Goal: Transaction & Acquisition: Purchase product/service

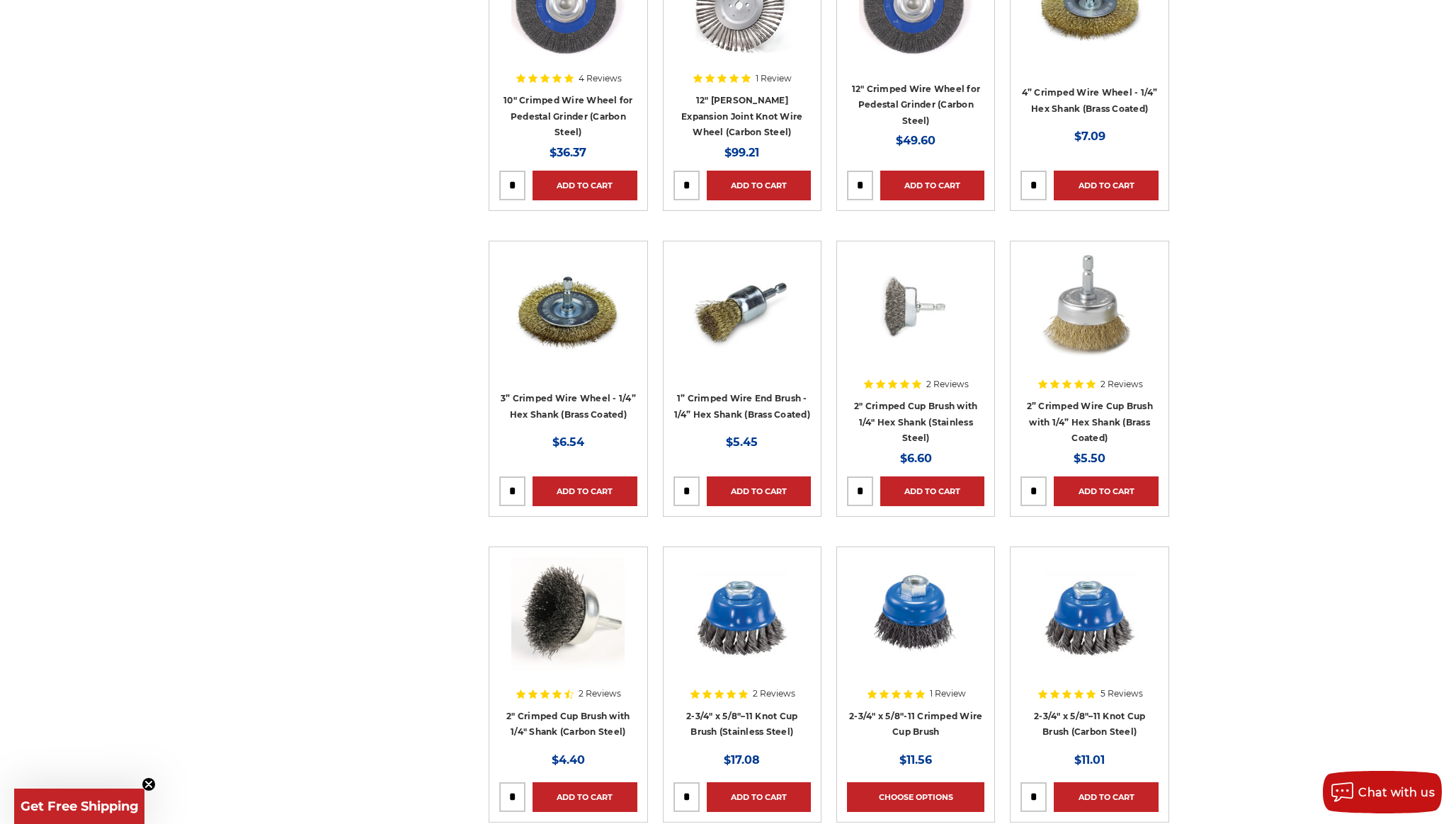
scroll to position [2005, 0]
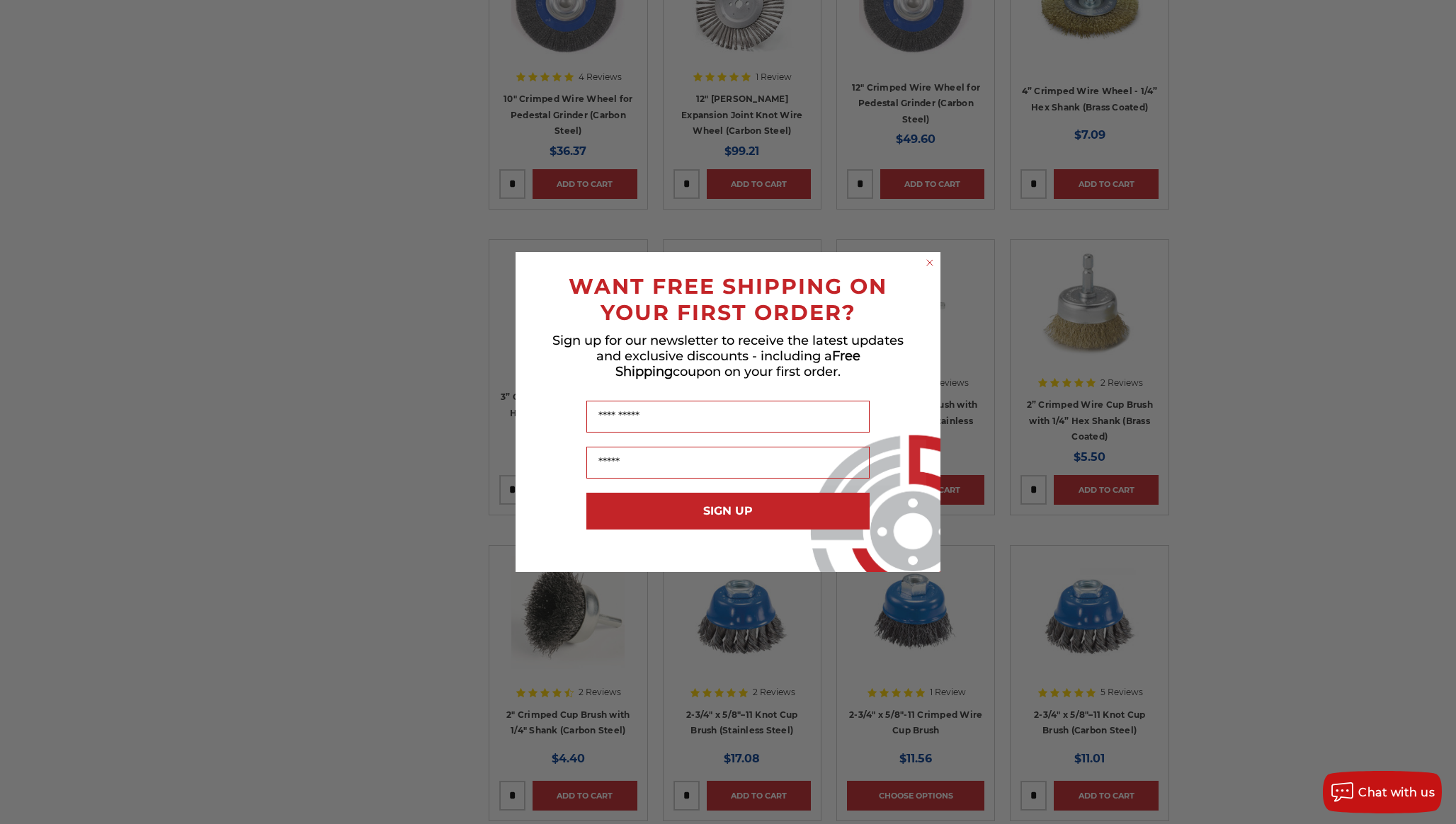
click at [930, 264] on icon "Close dialog" at bounding box center [930, 263] width 15 height 15
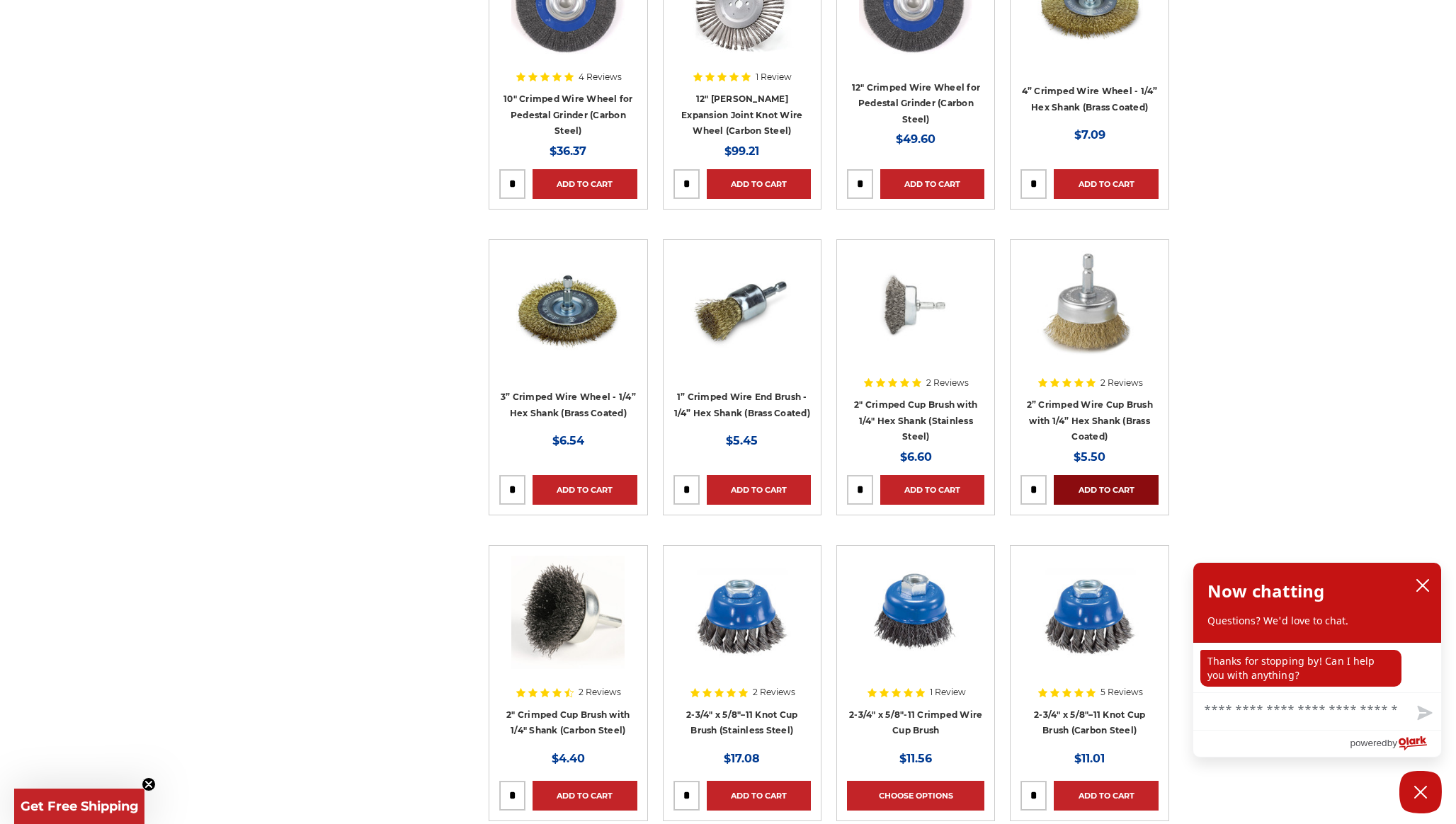
click at [1111, 490] on link "Add to Cart" at bounding box center [1106, 490] width 104 height 30
click at [966, 485] on link "Add to Cart" at bounding box center [933, 490] width 104 height 30
click at [585, 488] on link "Add to Cart" at bounding box center [584, 490] width 104 height 30
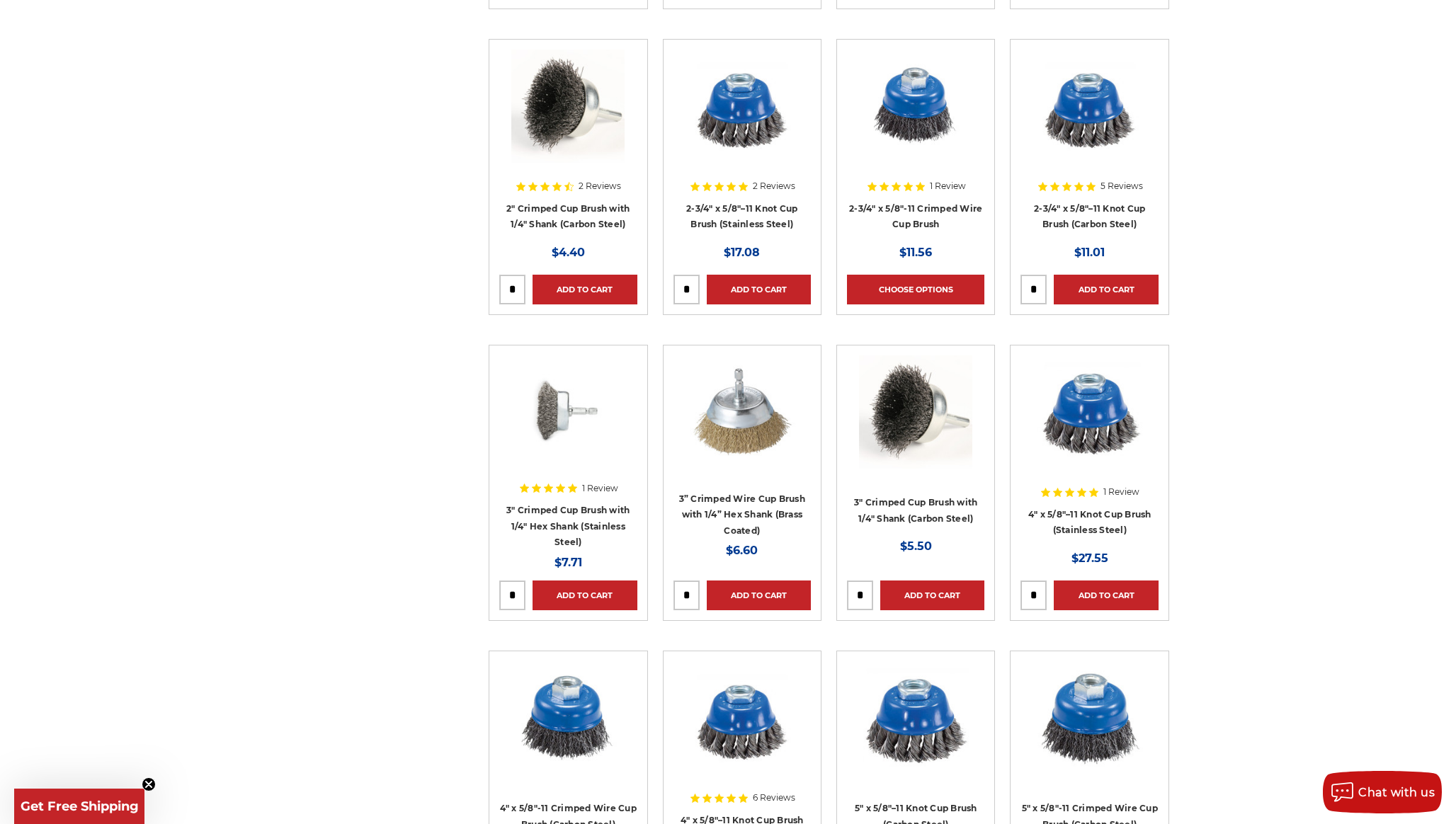
scroll to position [2593, 0]
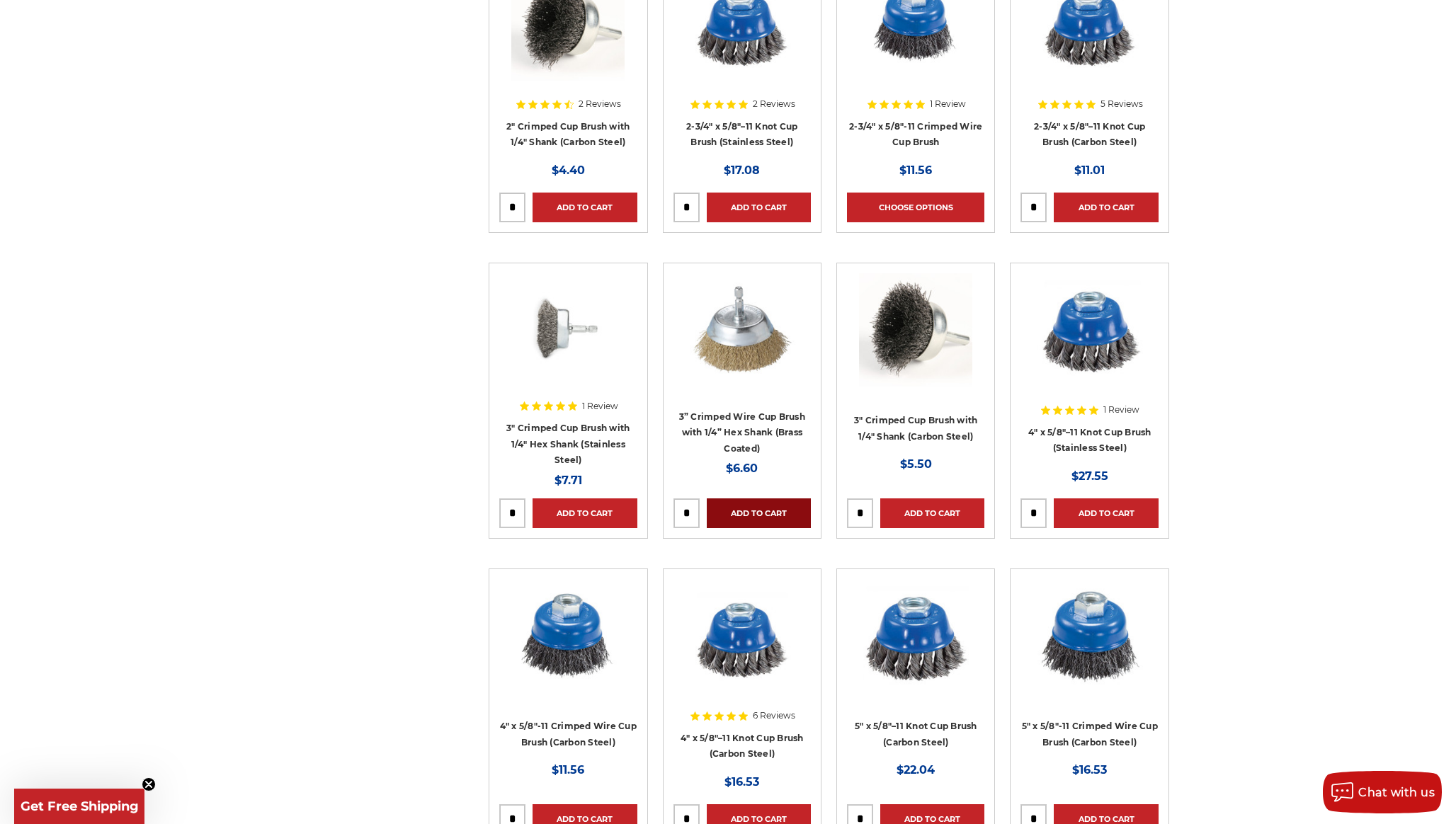
click at [782, 511] on link "Add to Cart" at bounding box center [759, 513] width 104 height 30
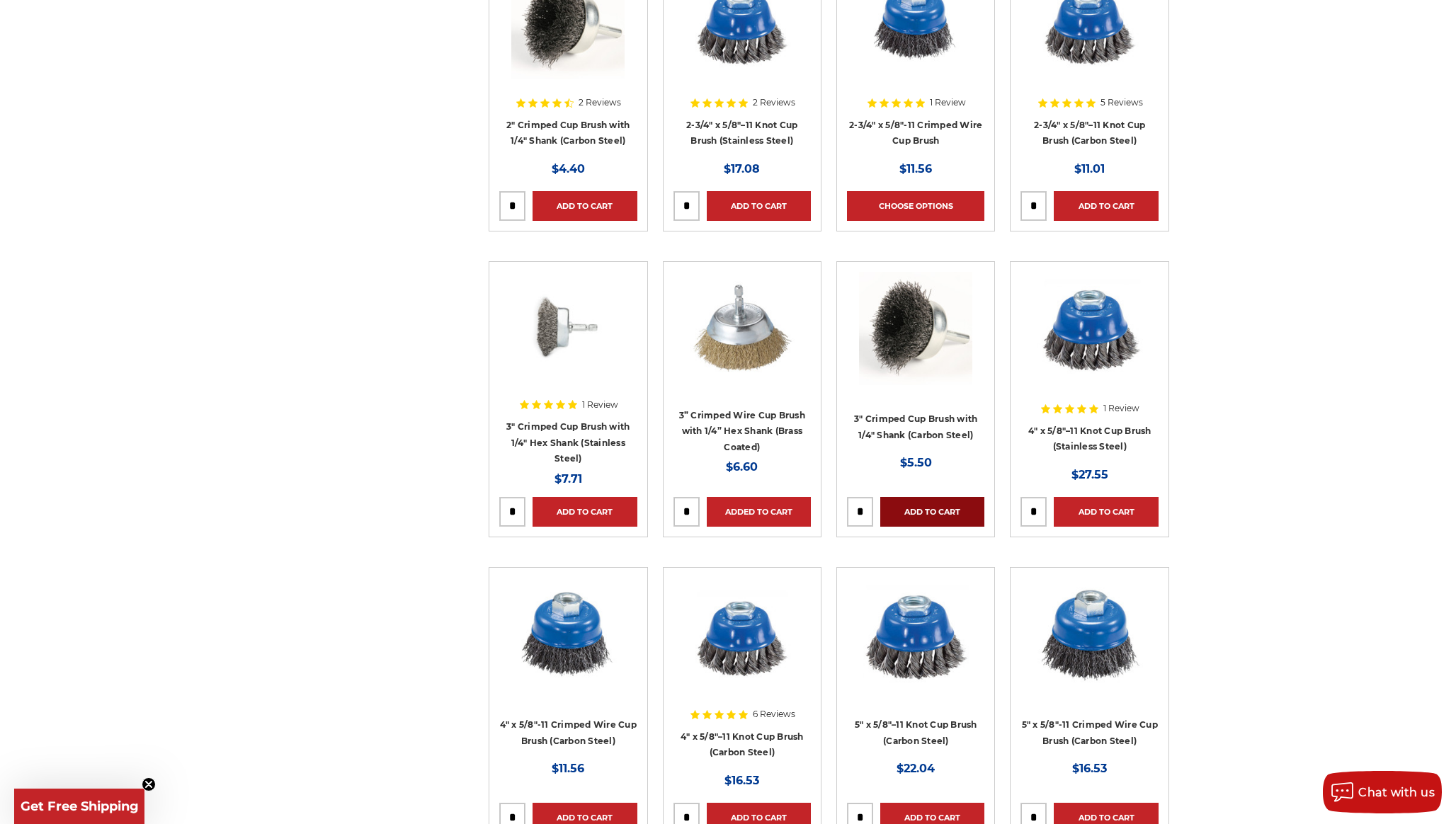
click at [912, 517] on link "Add to Cart" at bounding box center [933, 512] width 104 height 30
click at [566, 509] on link "Add to Cart" at bounding box center [584, 512] width 104 height 30
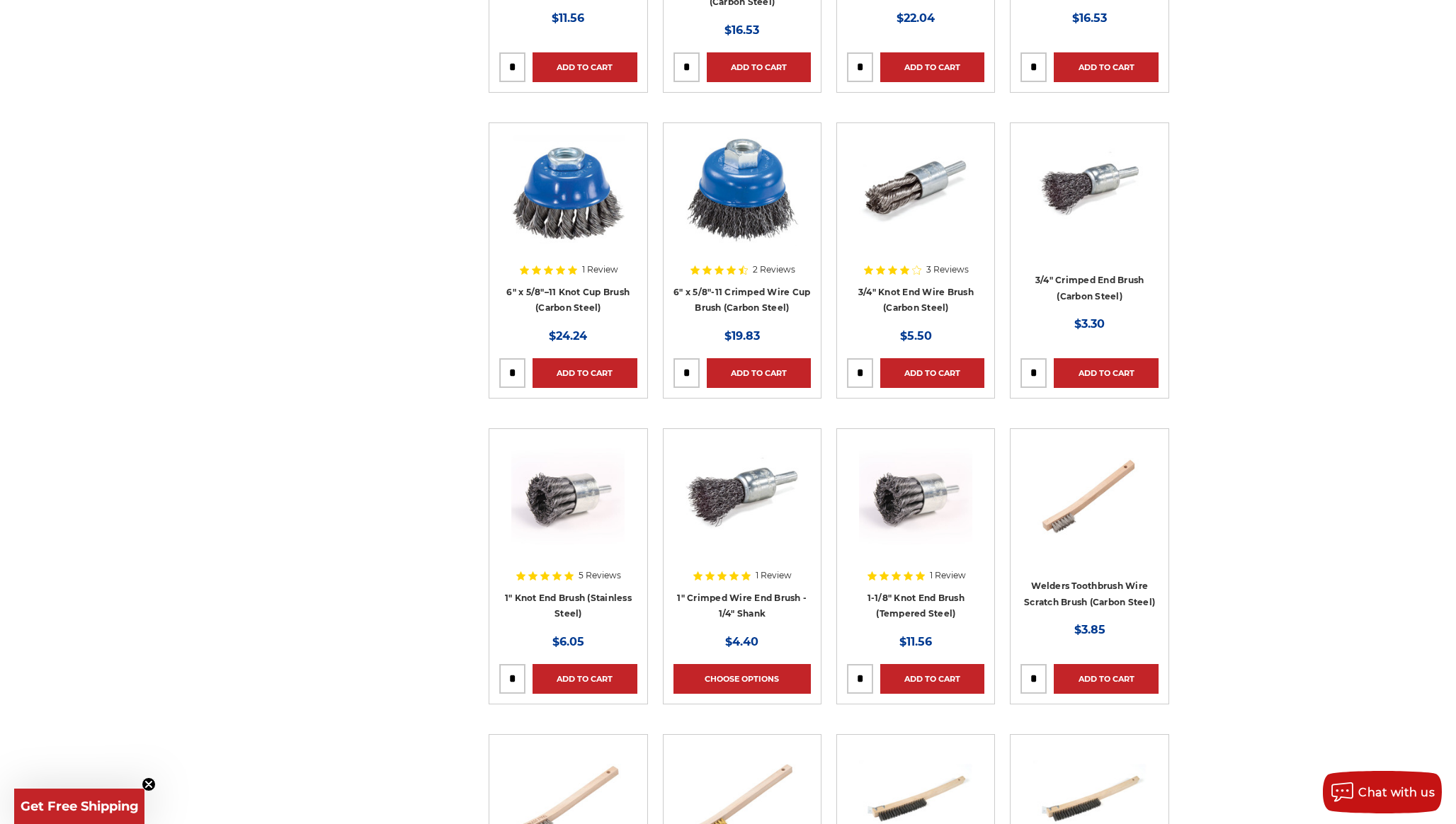
scroll to position [3353, 0]
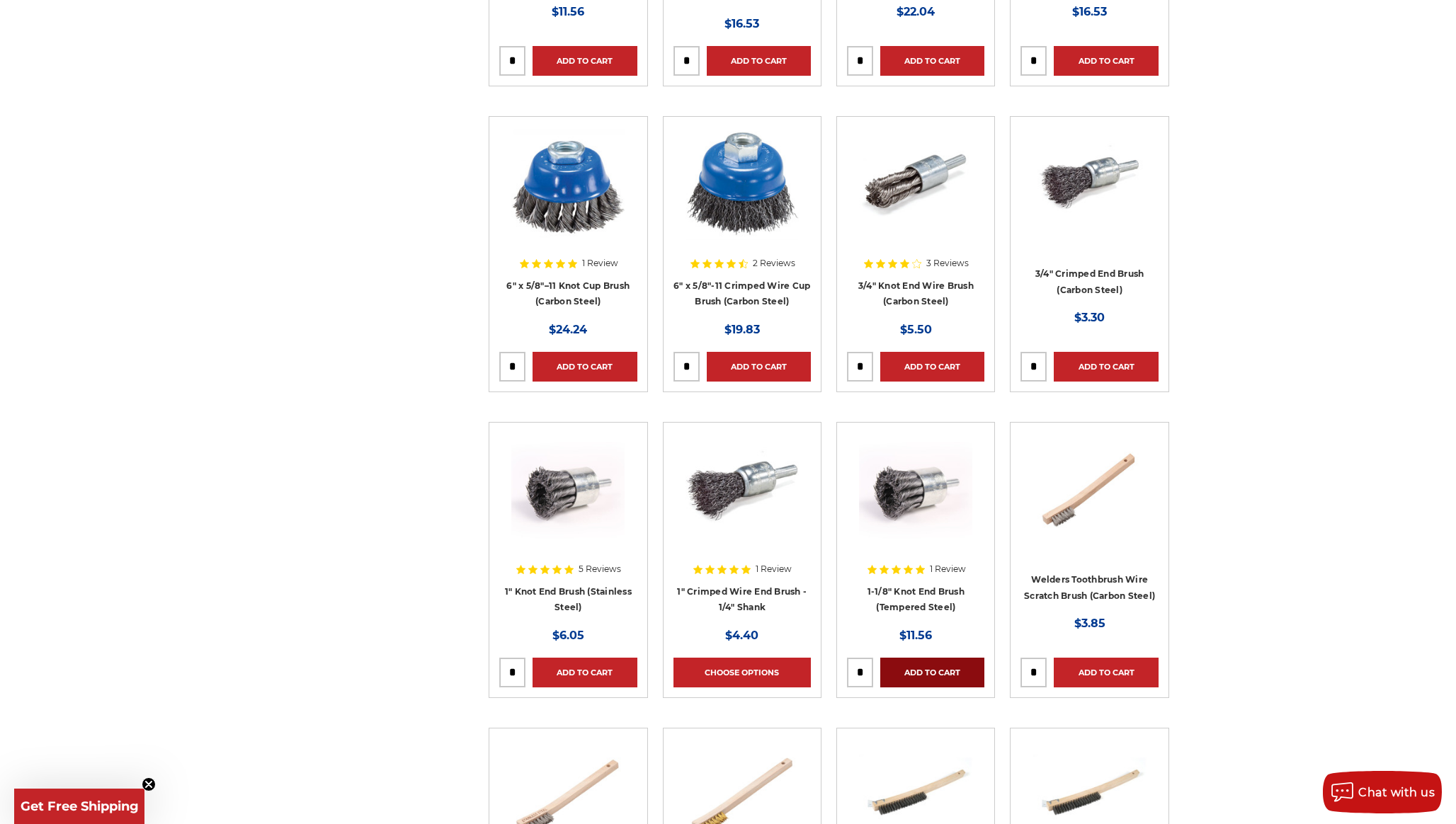
click at [908, 672] on link "Add to Cart" at bounding box center [933, 672] width 104 height 30
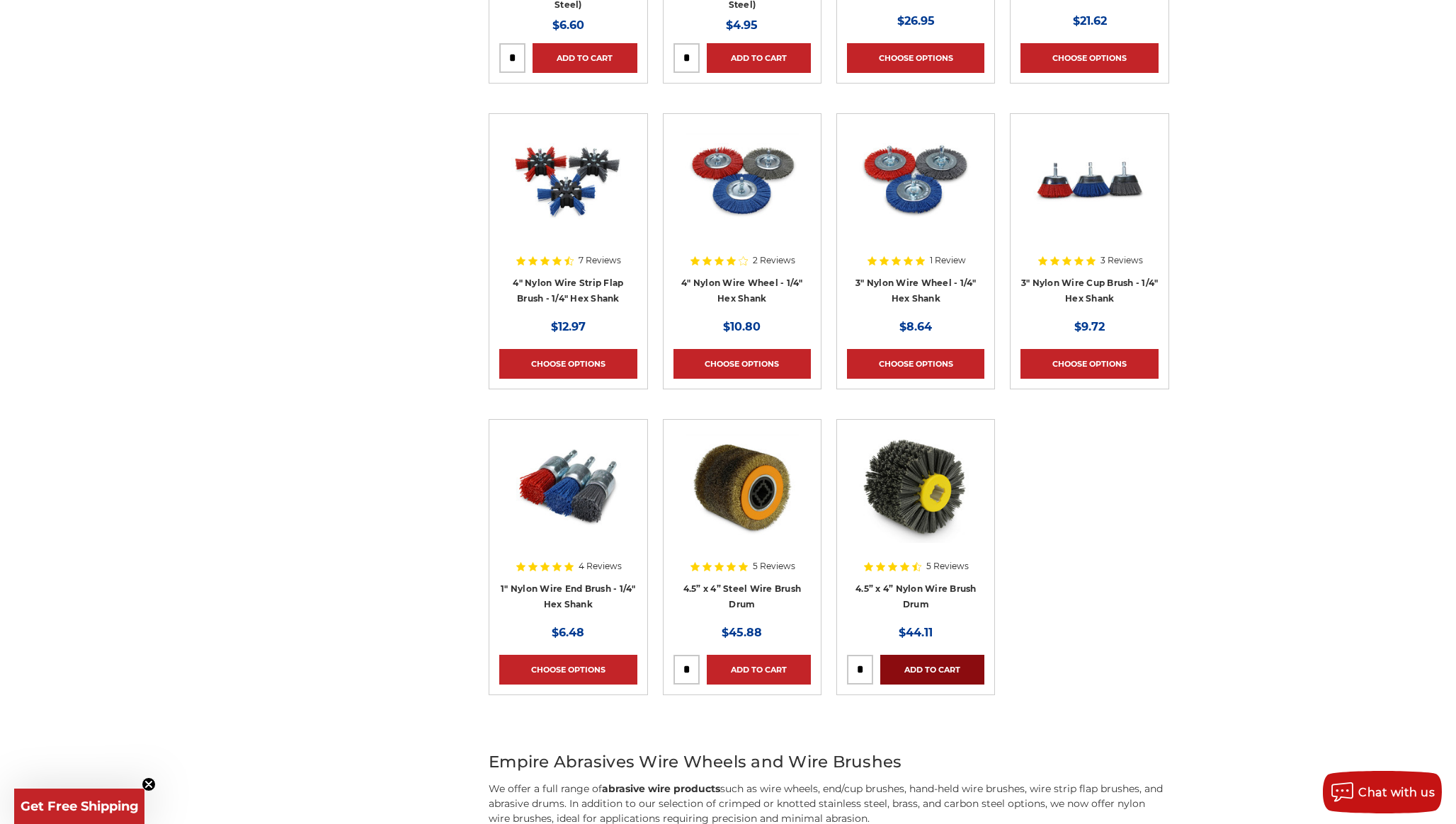
scroll to position [4582, 0]
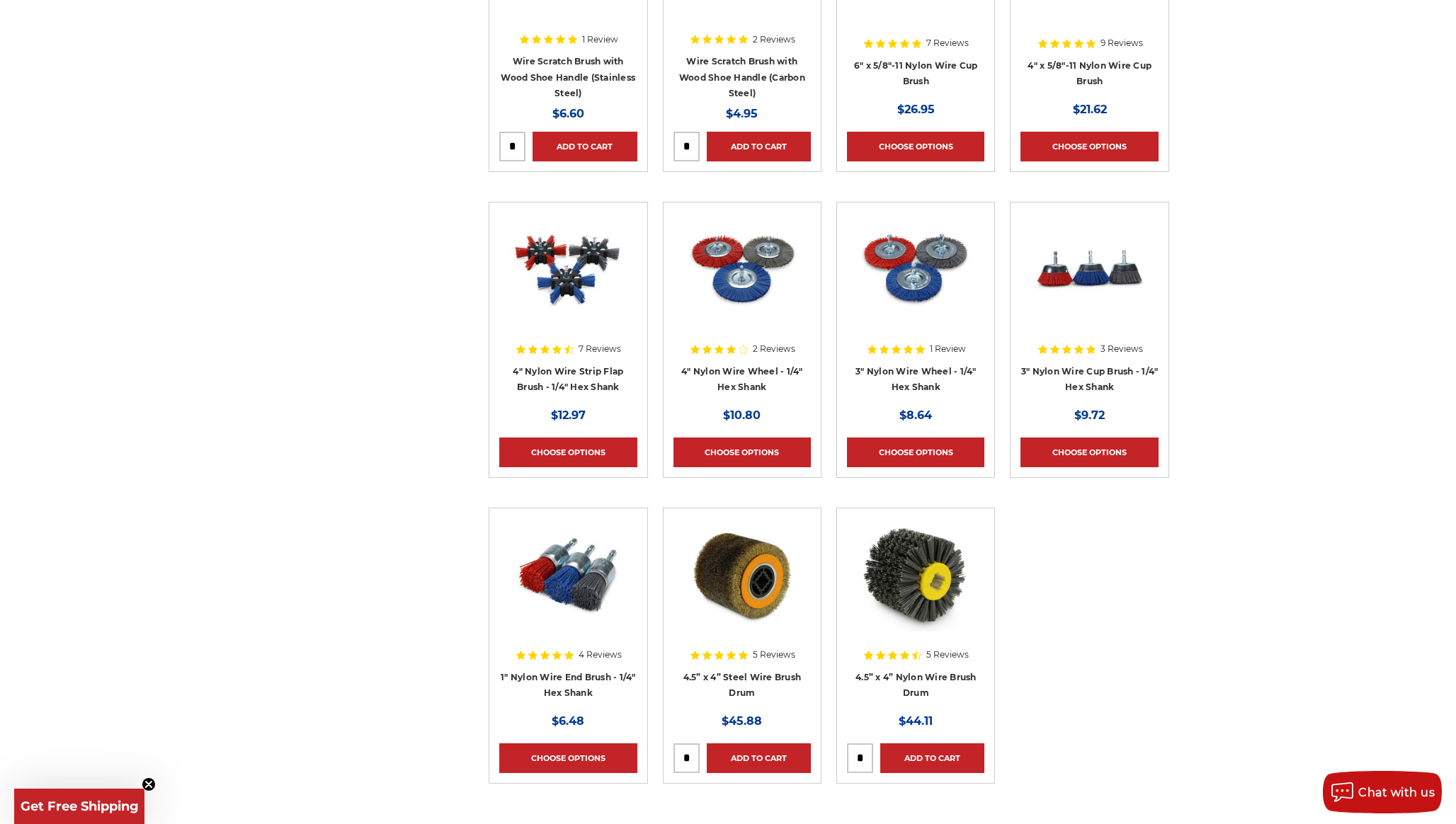
click at [890, 667] on div "5 Reviews" at bounding box center [915, 655] width 106 height 24
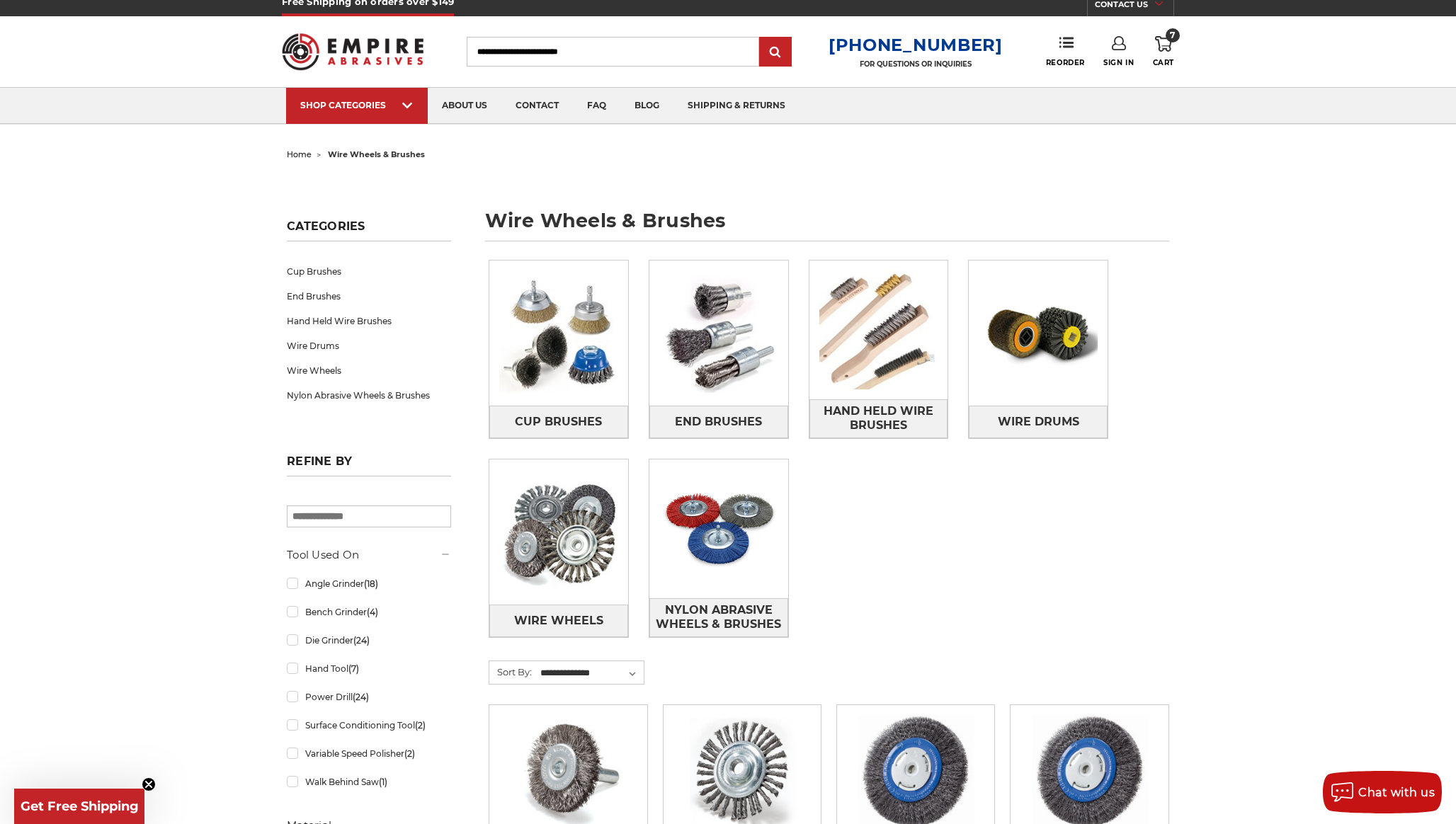
scroll to position [9, 0]
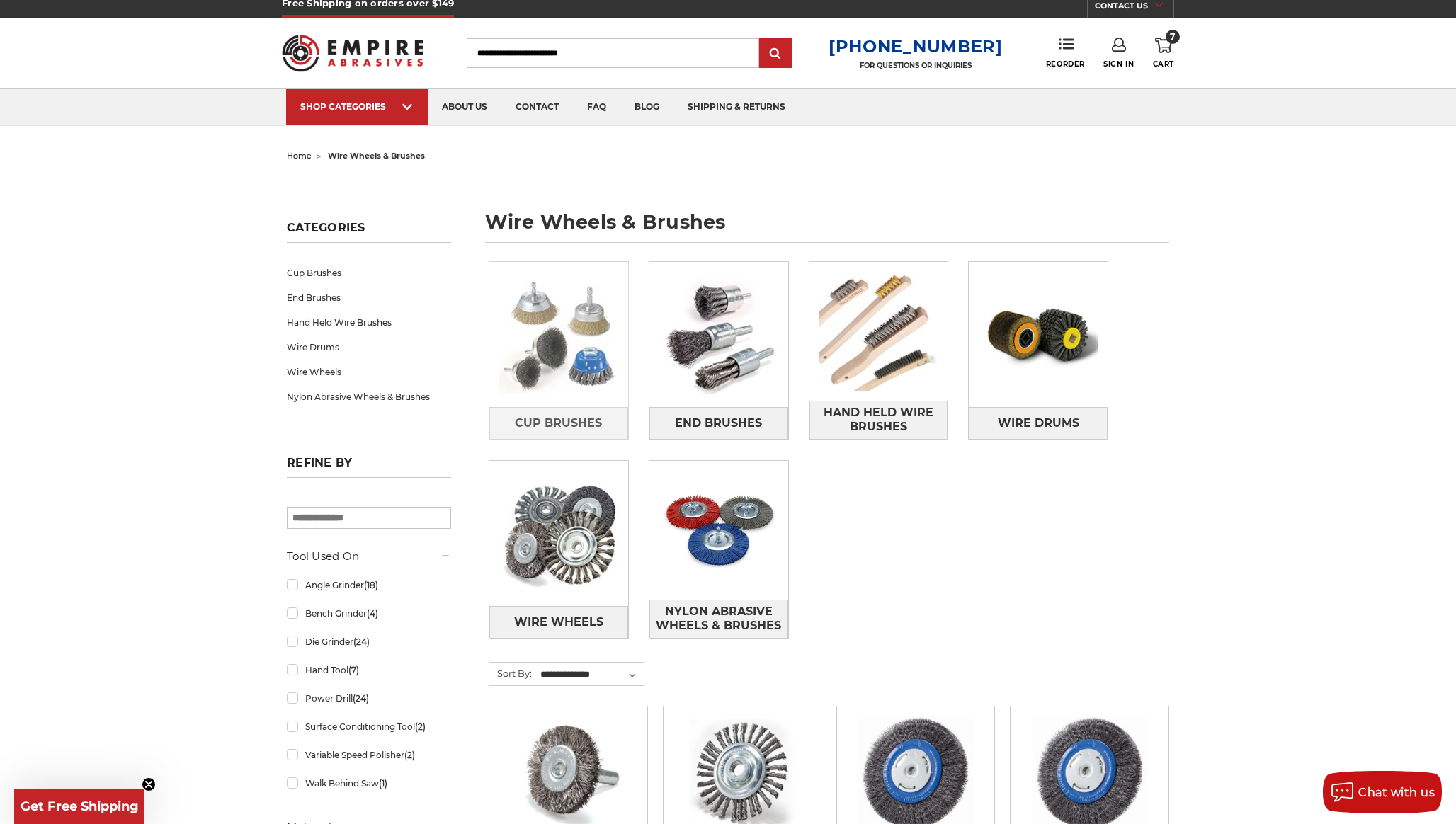
click at [566, 336] on img at bounding box center [559, 335] width 139 height 139
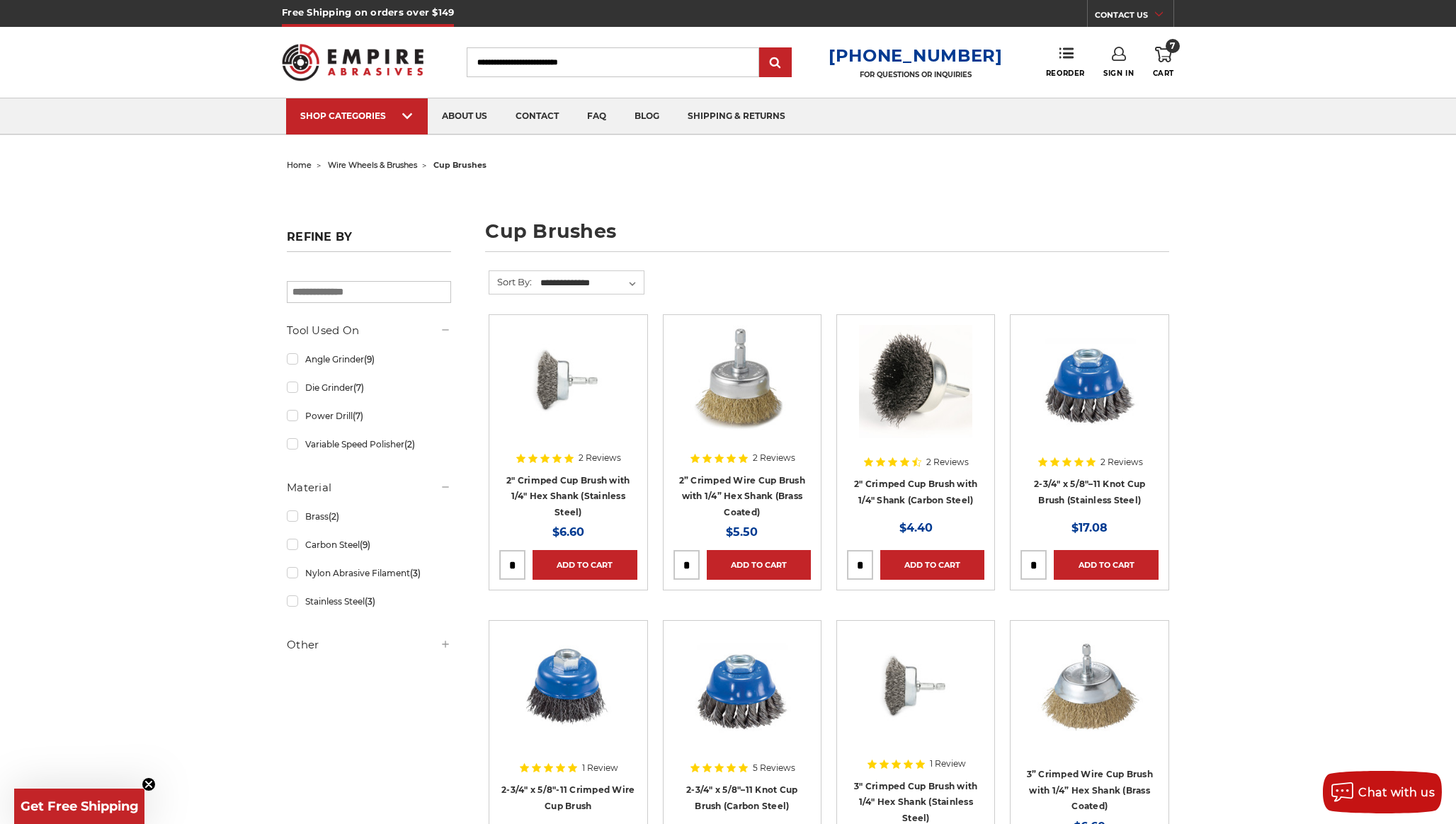
click at [1165, 66] on link "7 Cart" at bounding box center [1164, 62] width 21 height 31
click at [1107, 121] on link "Check out now" at bounding box center [1068, 119] width 174 height 31
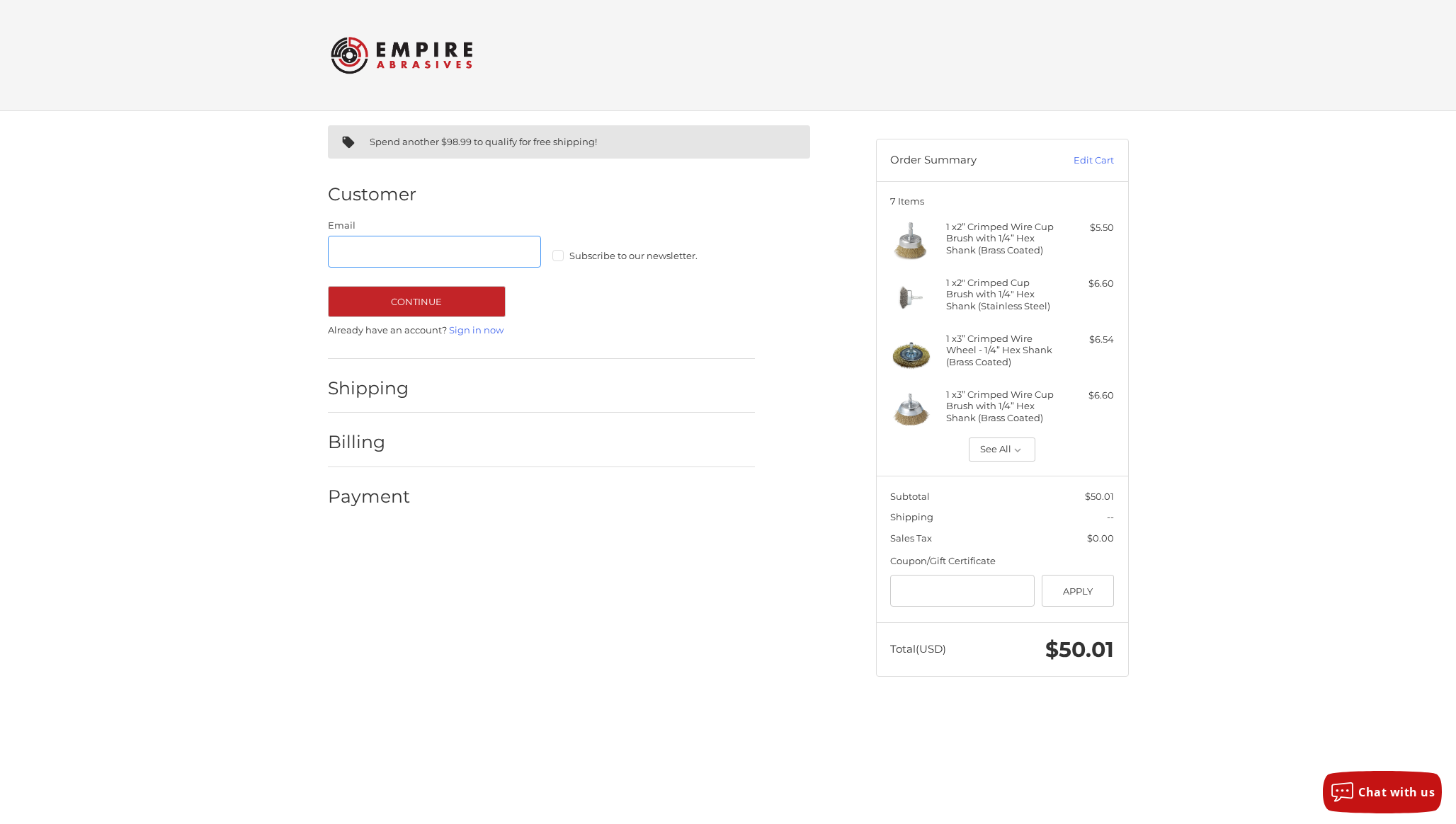
click at [420, 242] on input "Email" at bounding box center [435, 252] width 214 height 32
type input "**********"
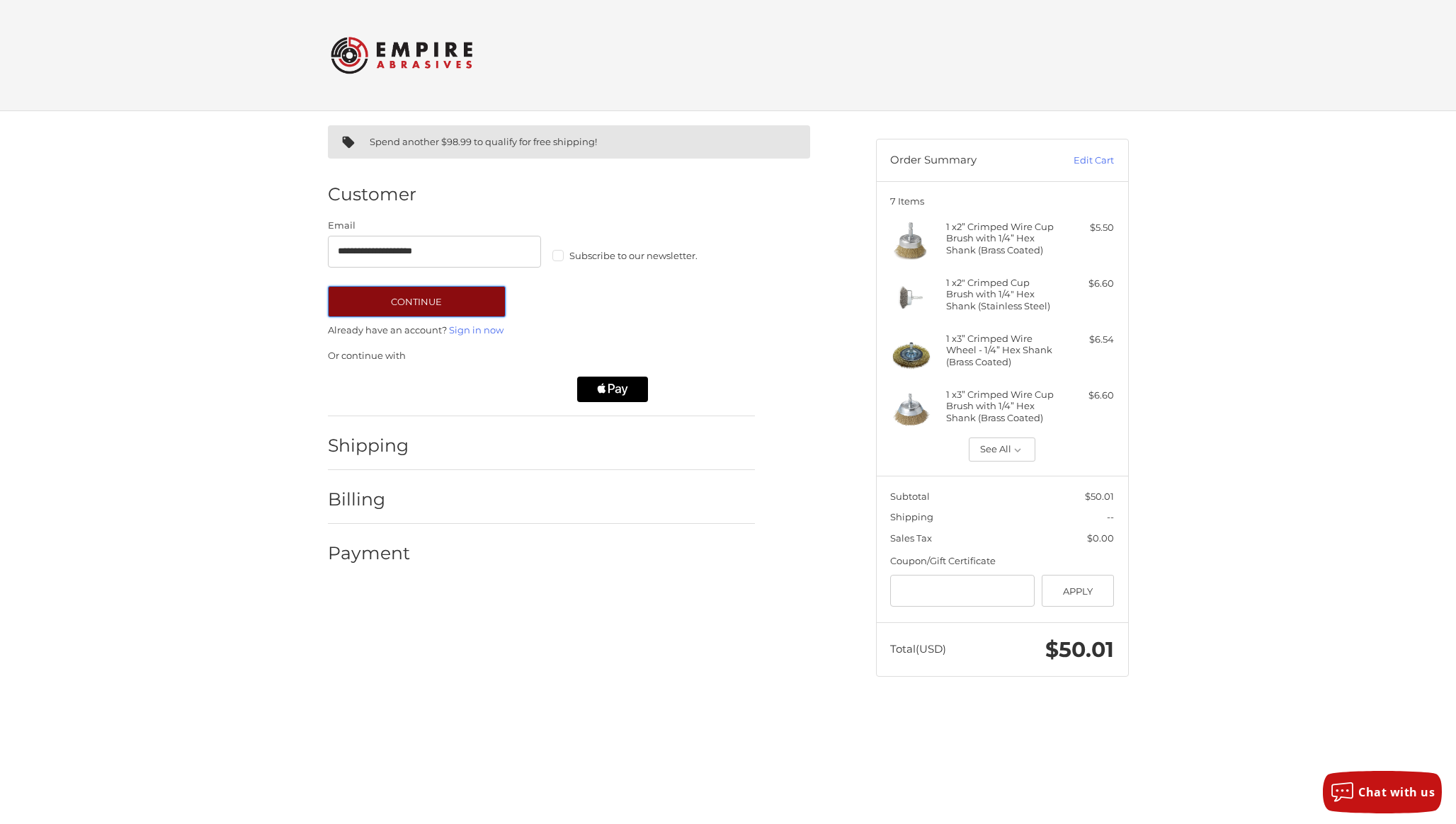
drag, startPoint x: 435, startPoint y: 306, endPoint x: 429, endPoint y: 300, distance: 8.5
click at [435, 305] on button "Continue" at bounding box center [416, 302] width 178 height 31
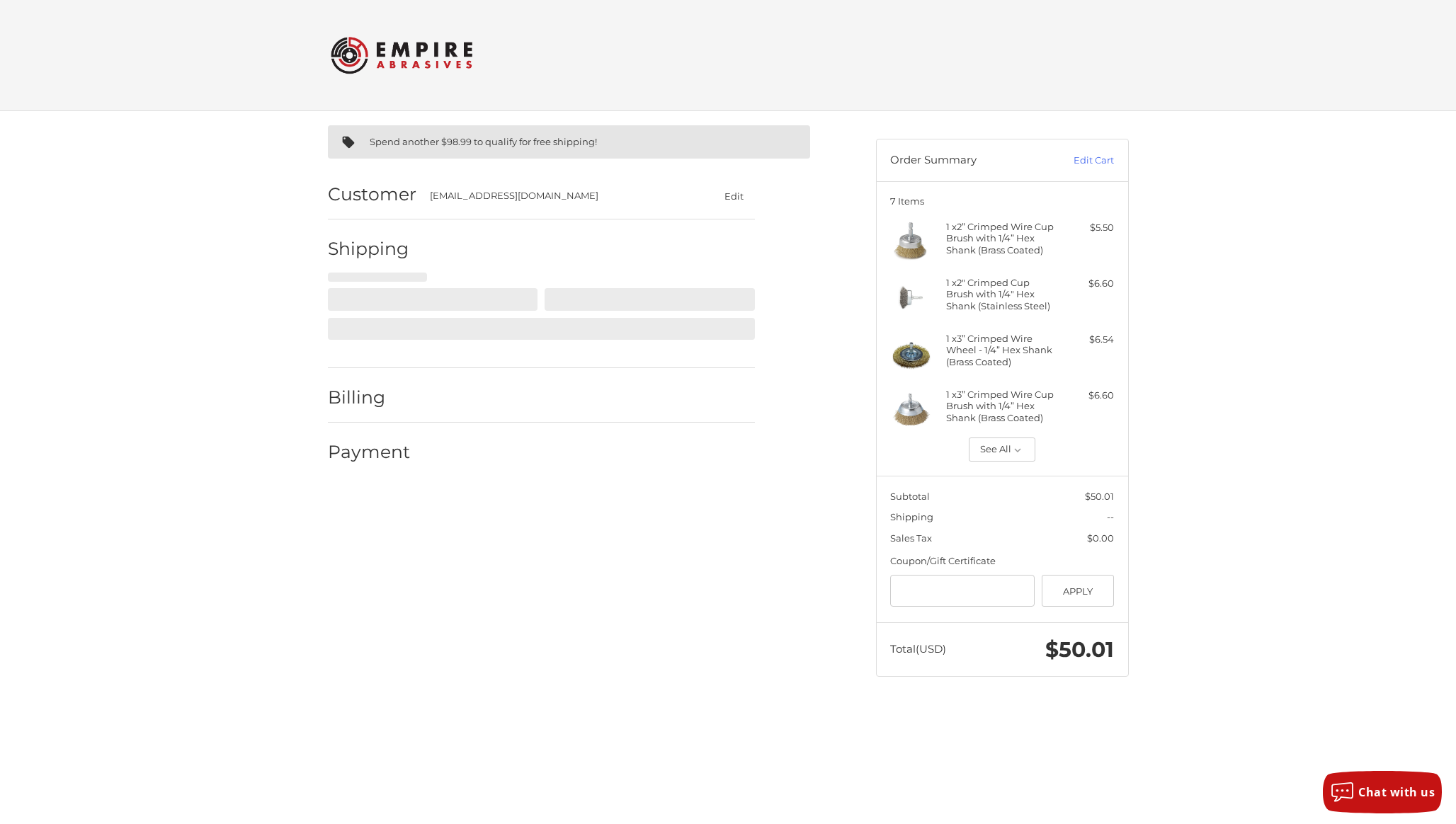
select select "**"
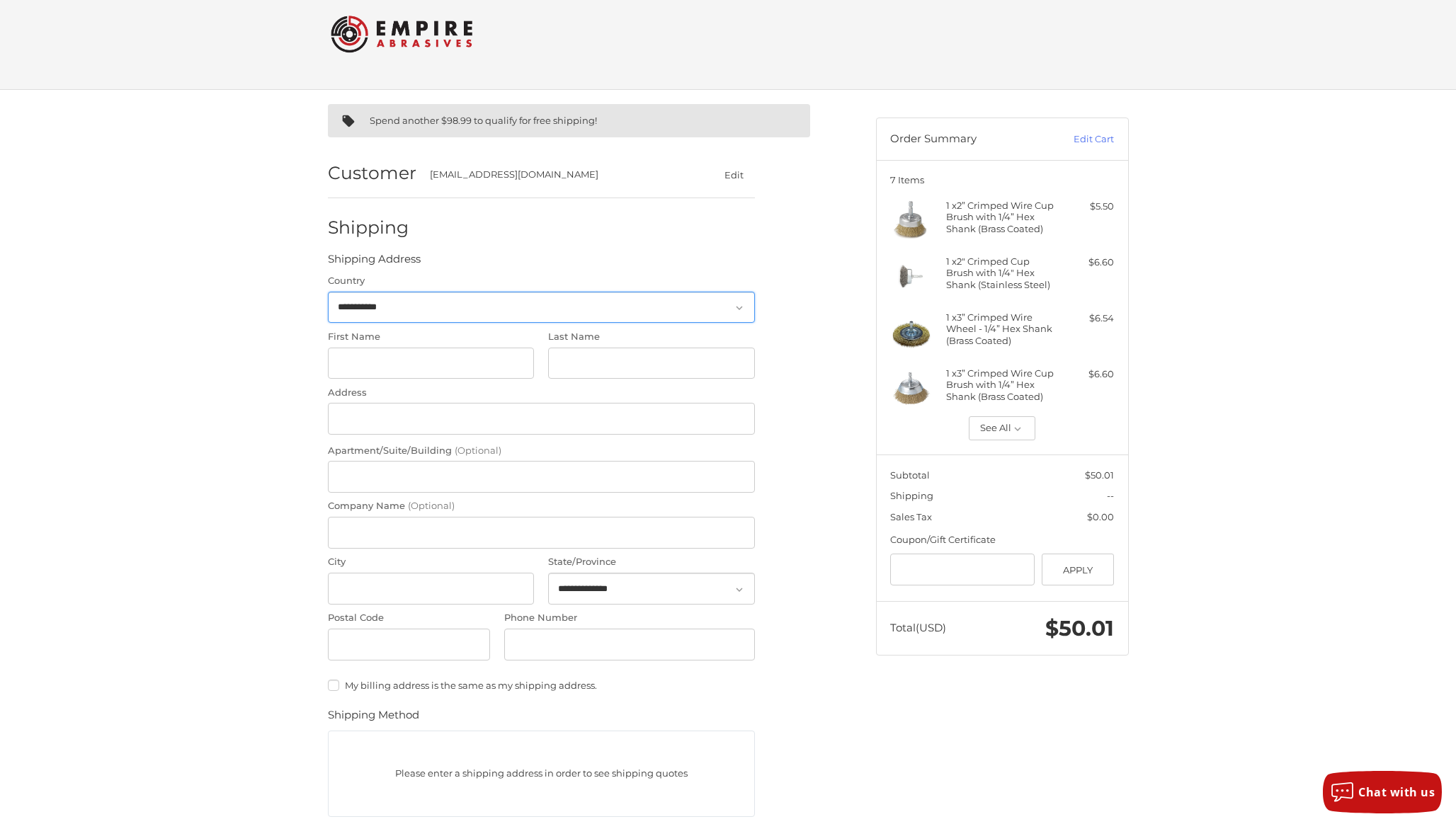
scroll to position [54, 0]
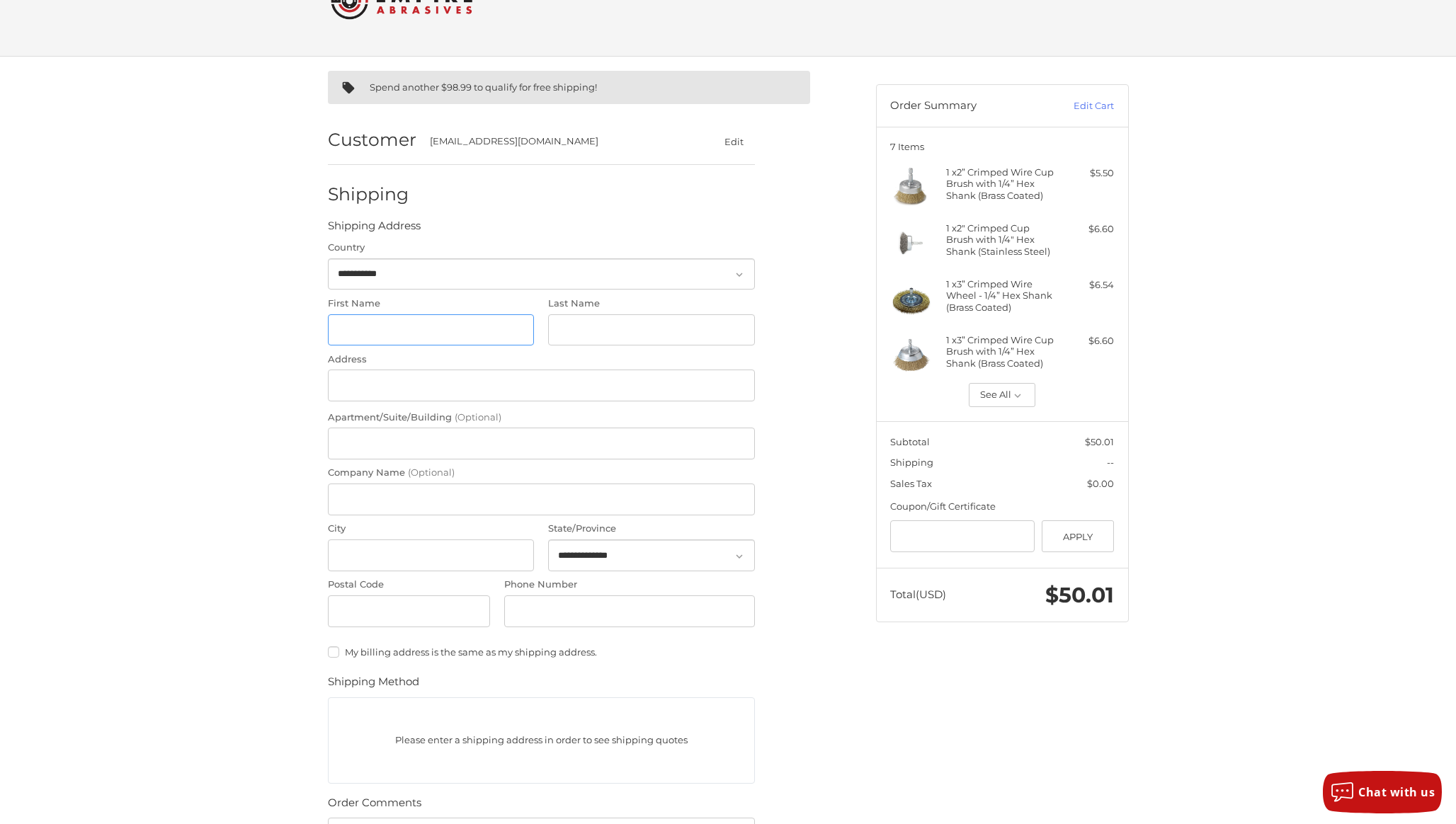
click at [417, 319] on input "First Name" at bounding box center [431, 331] width 207 height 32
type input "****"
type input "********"
type input "**********"
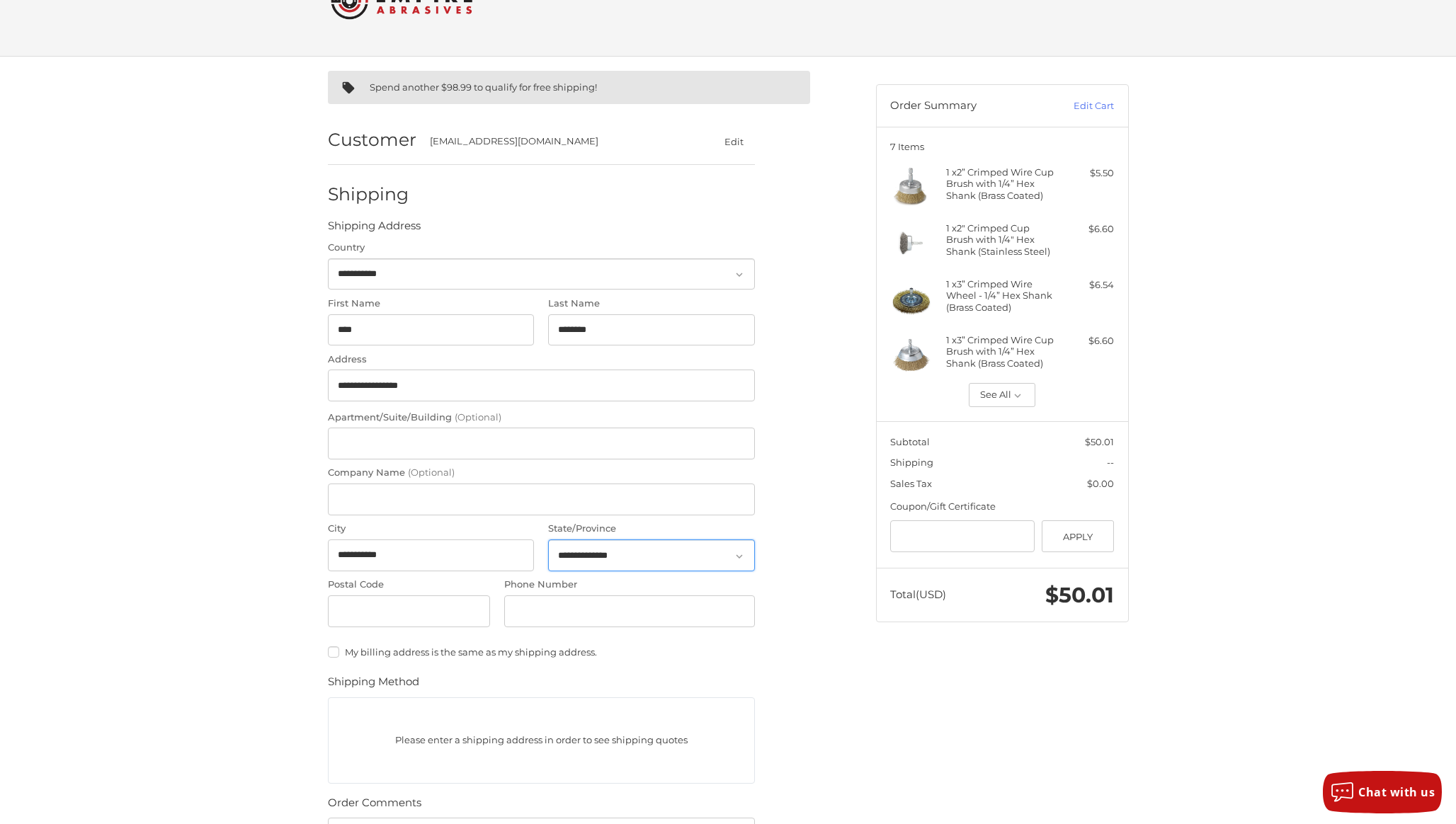
select select "**"
type input "*****"
type input "**********"
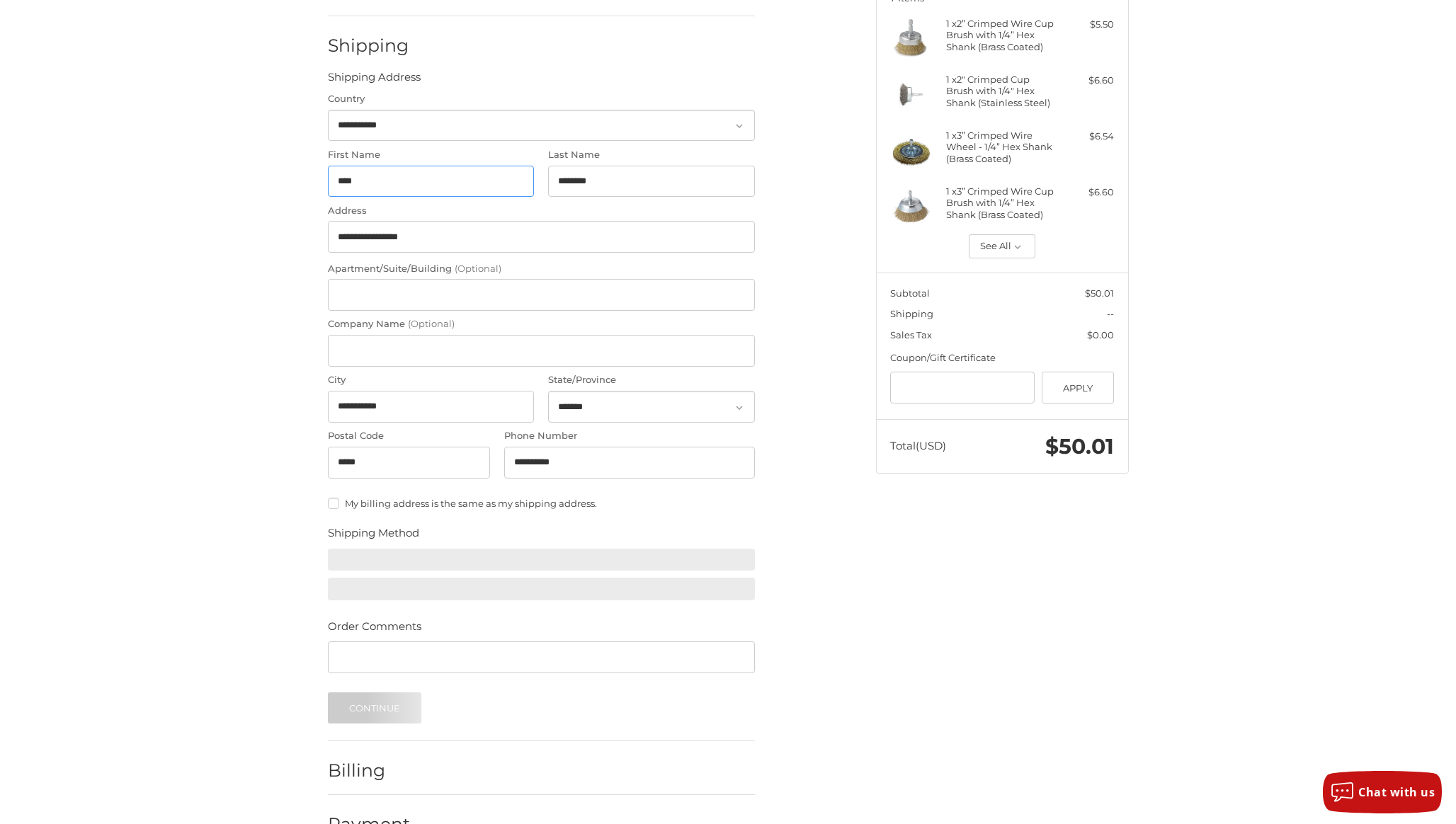
scroll to position [242, 0]
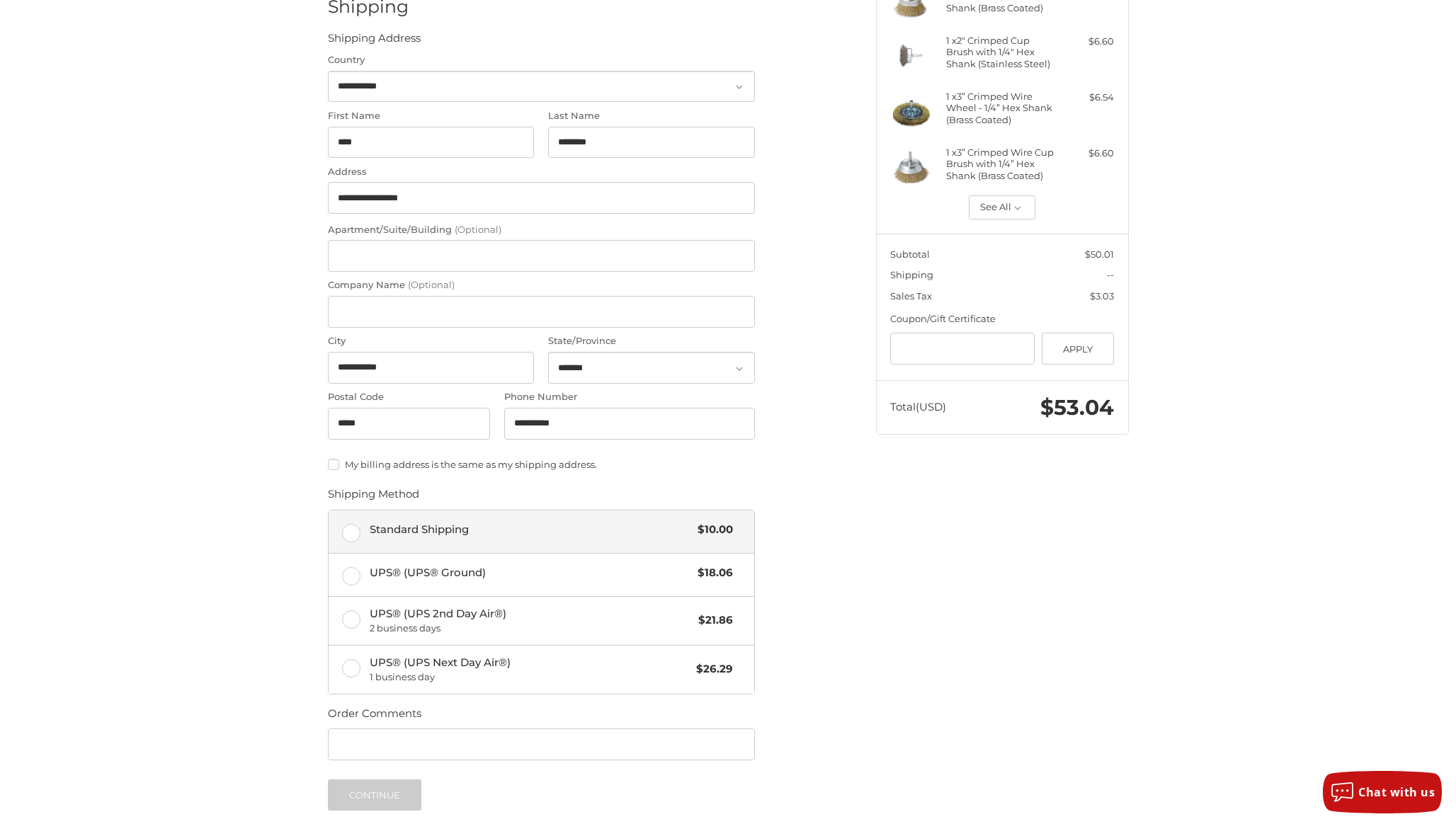
click at [421, 524] on span "Standard Shipping" at bounding box center [530, 529] width 322 height 16
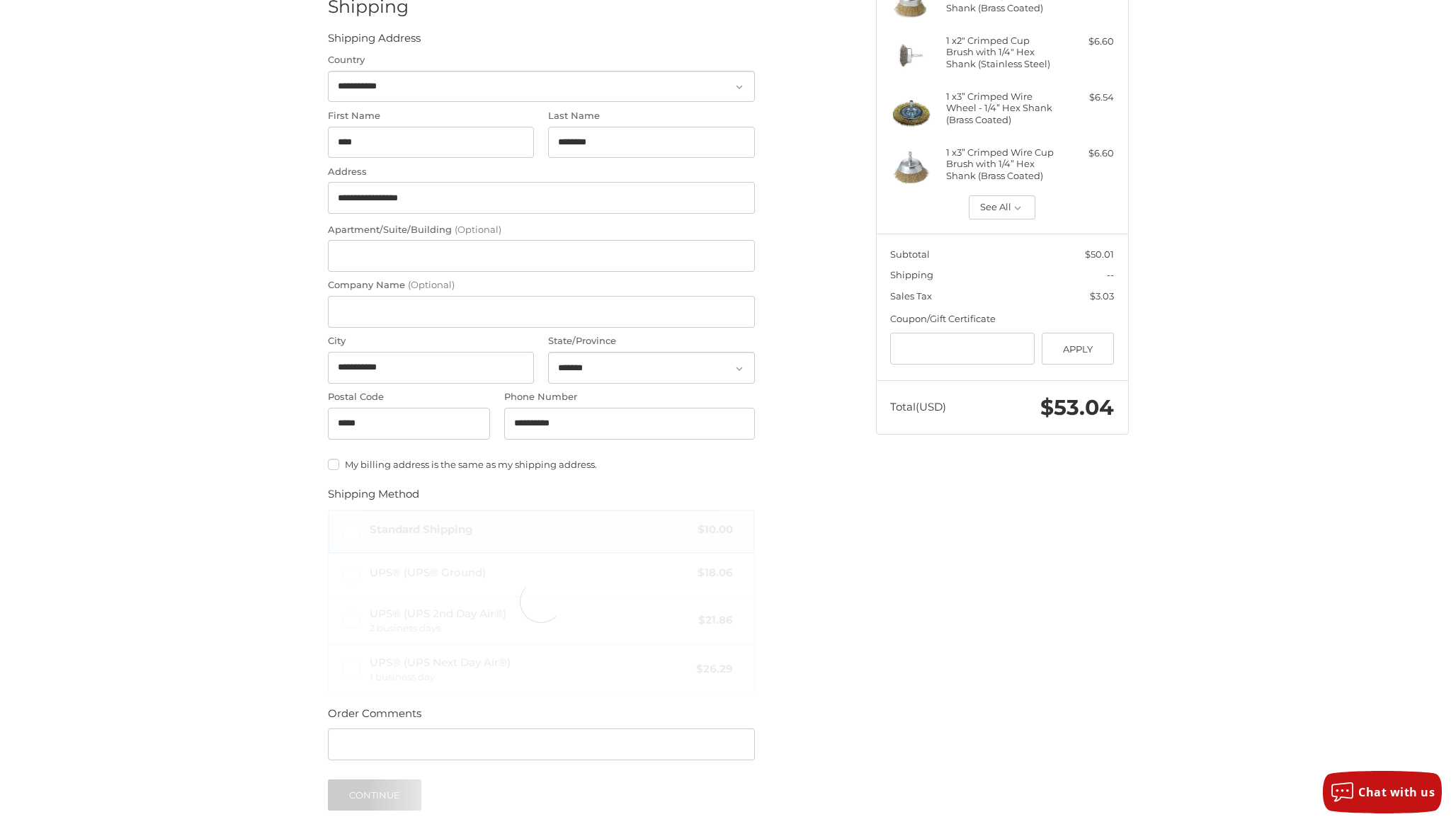
scroll to position [368, 0]
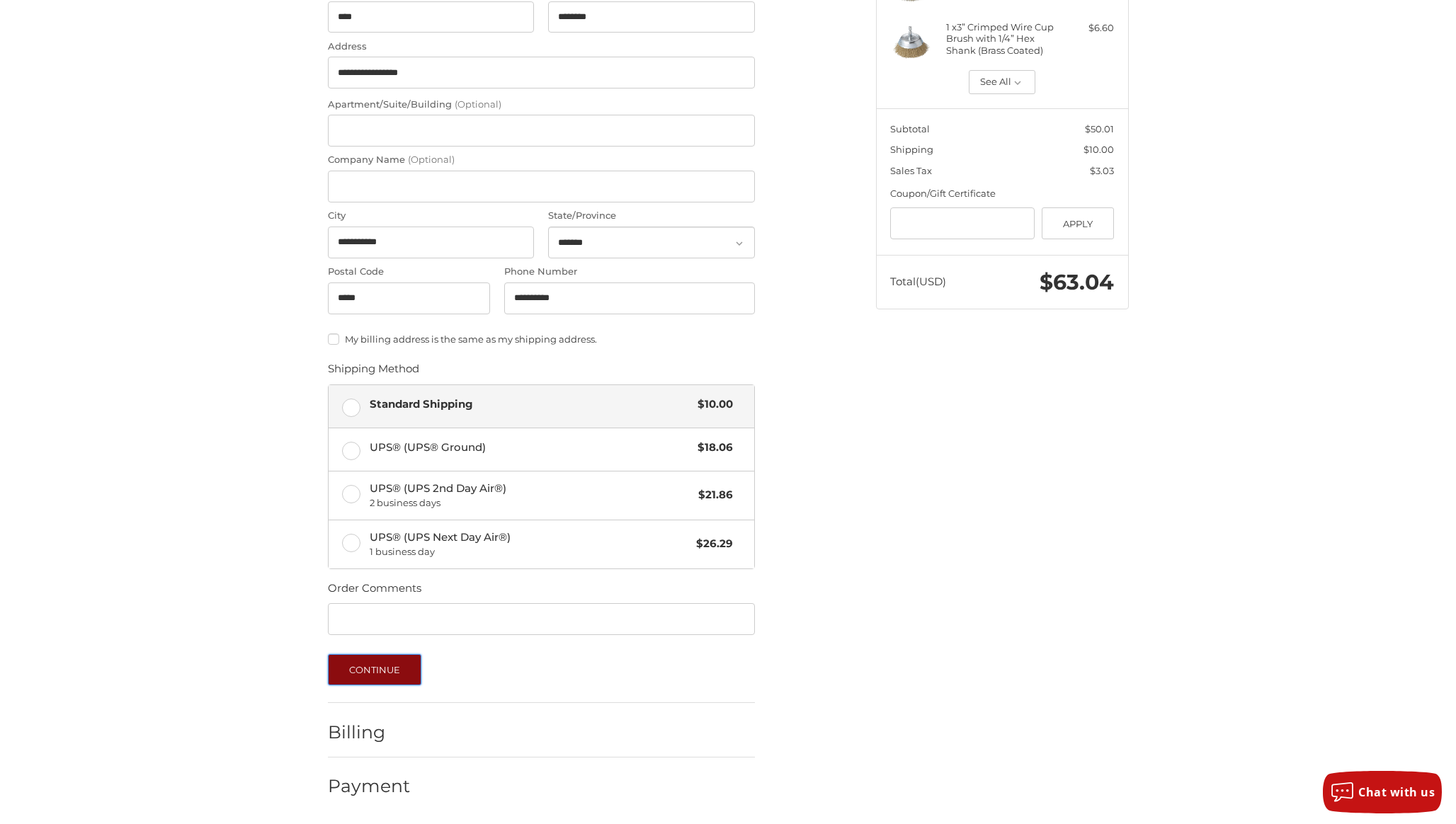
click at [407, 673] on button "Continue" at bounding box center [374, 670] width 94 height 31
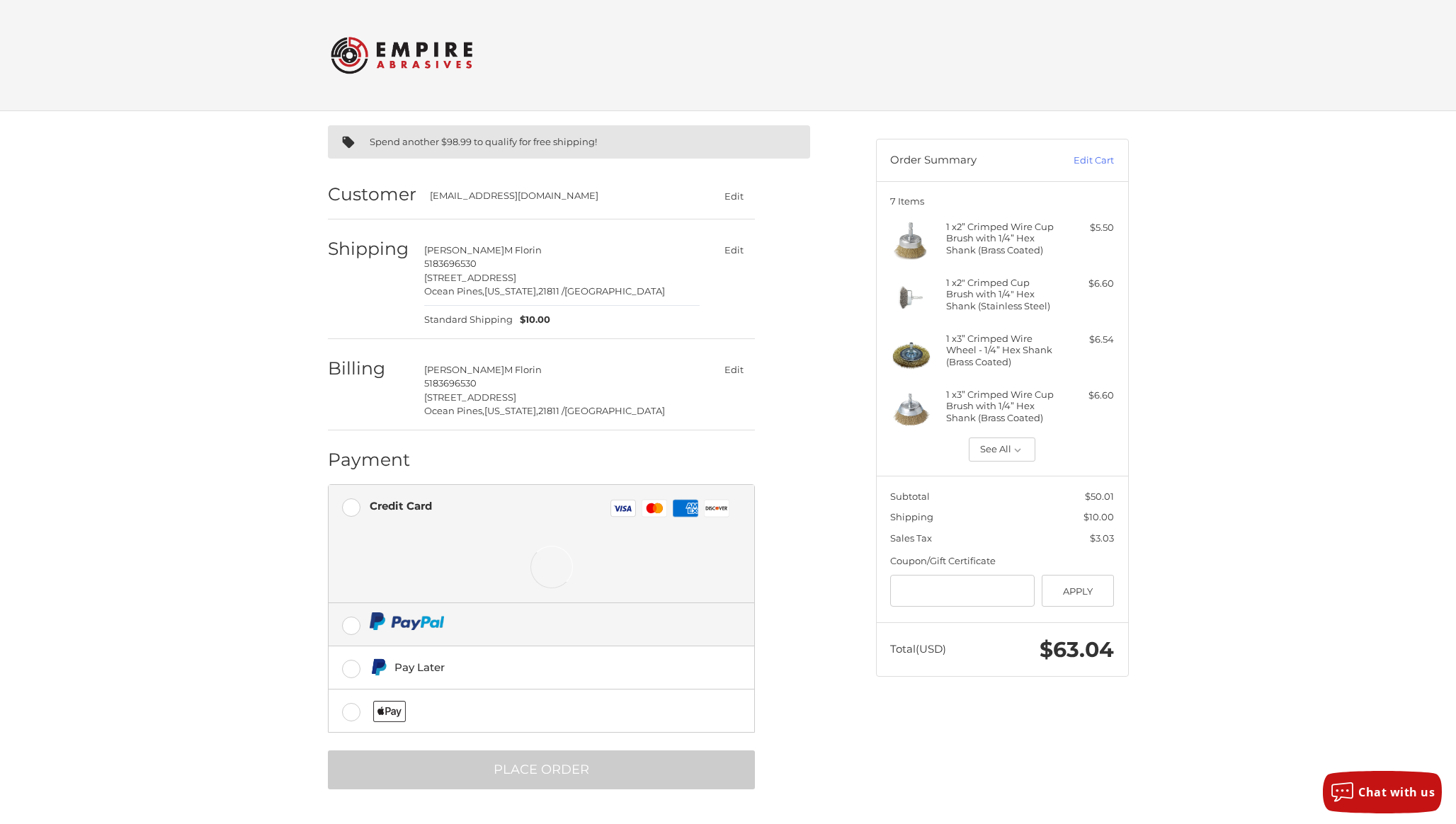
scroll to position [1, 0]
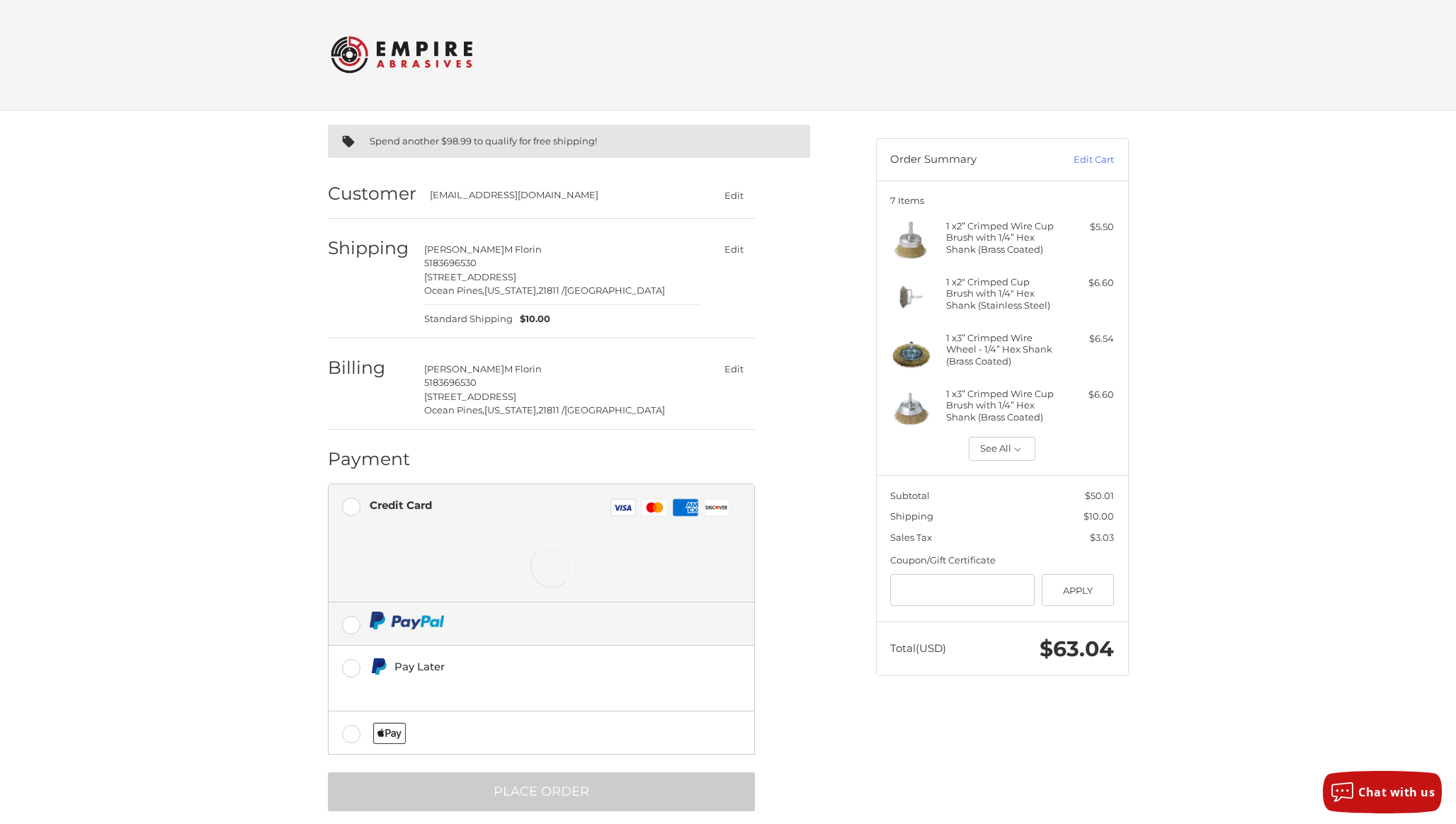
click at [346, 622] on label at bounding box center [541, 624] width 425 height 43
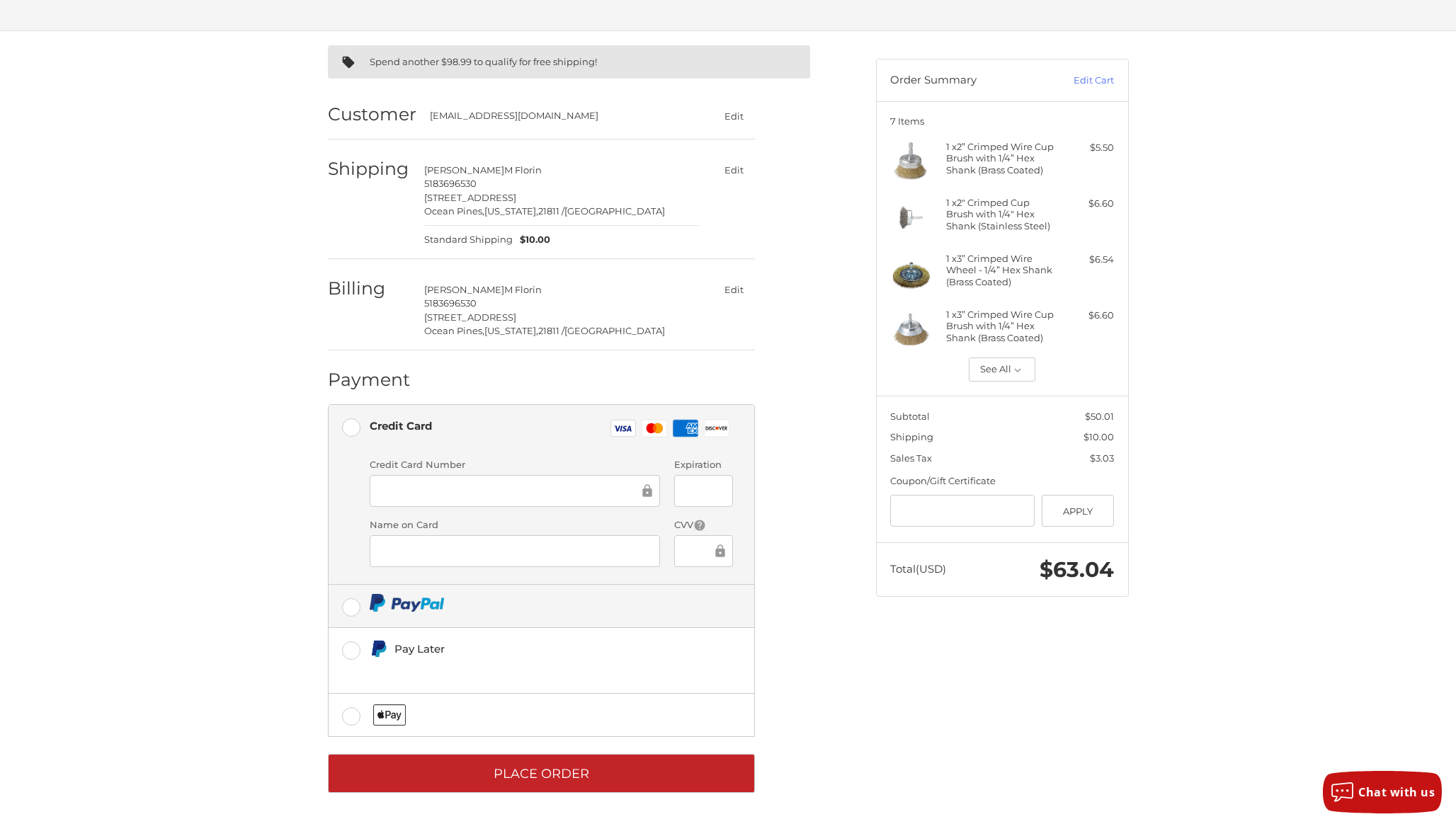
click at [336, 605] on label at bounding box center [541, 606] width 425 height 43
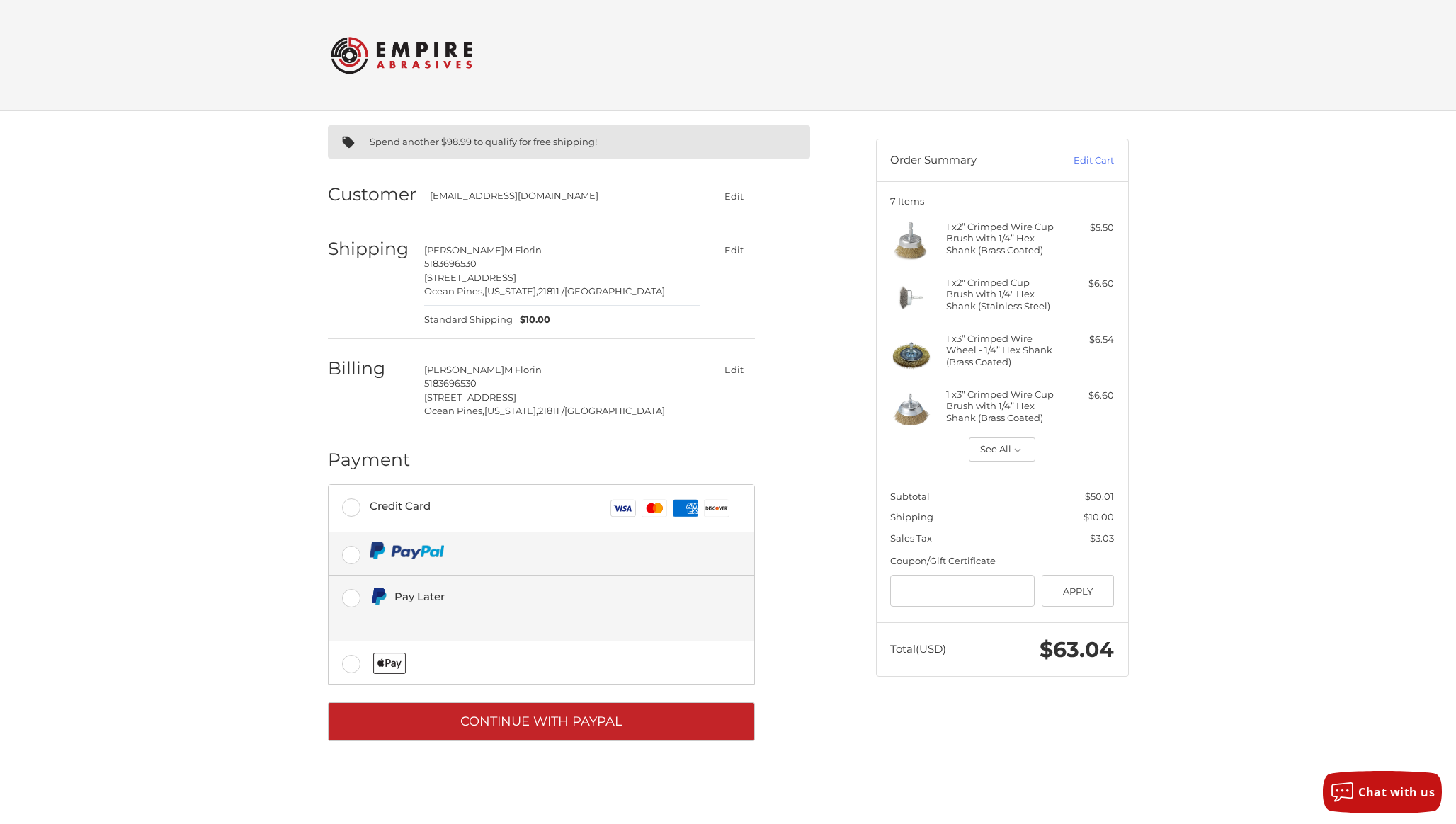
scroll to position [0, 0]
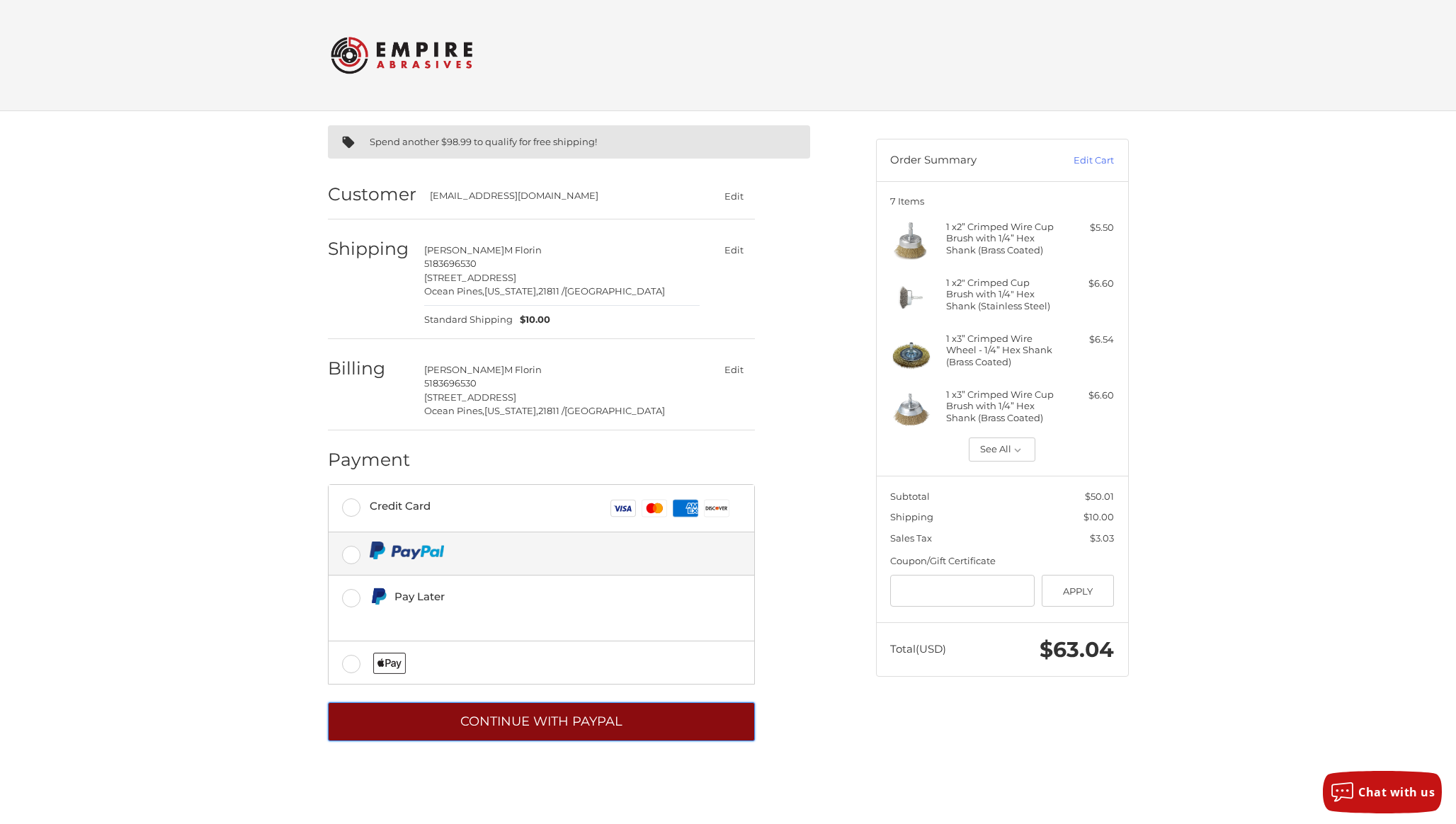
click at [539, 722] on button "Continue with PayPal" at bounding box center [541, 722] width 427 height 39
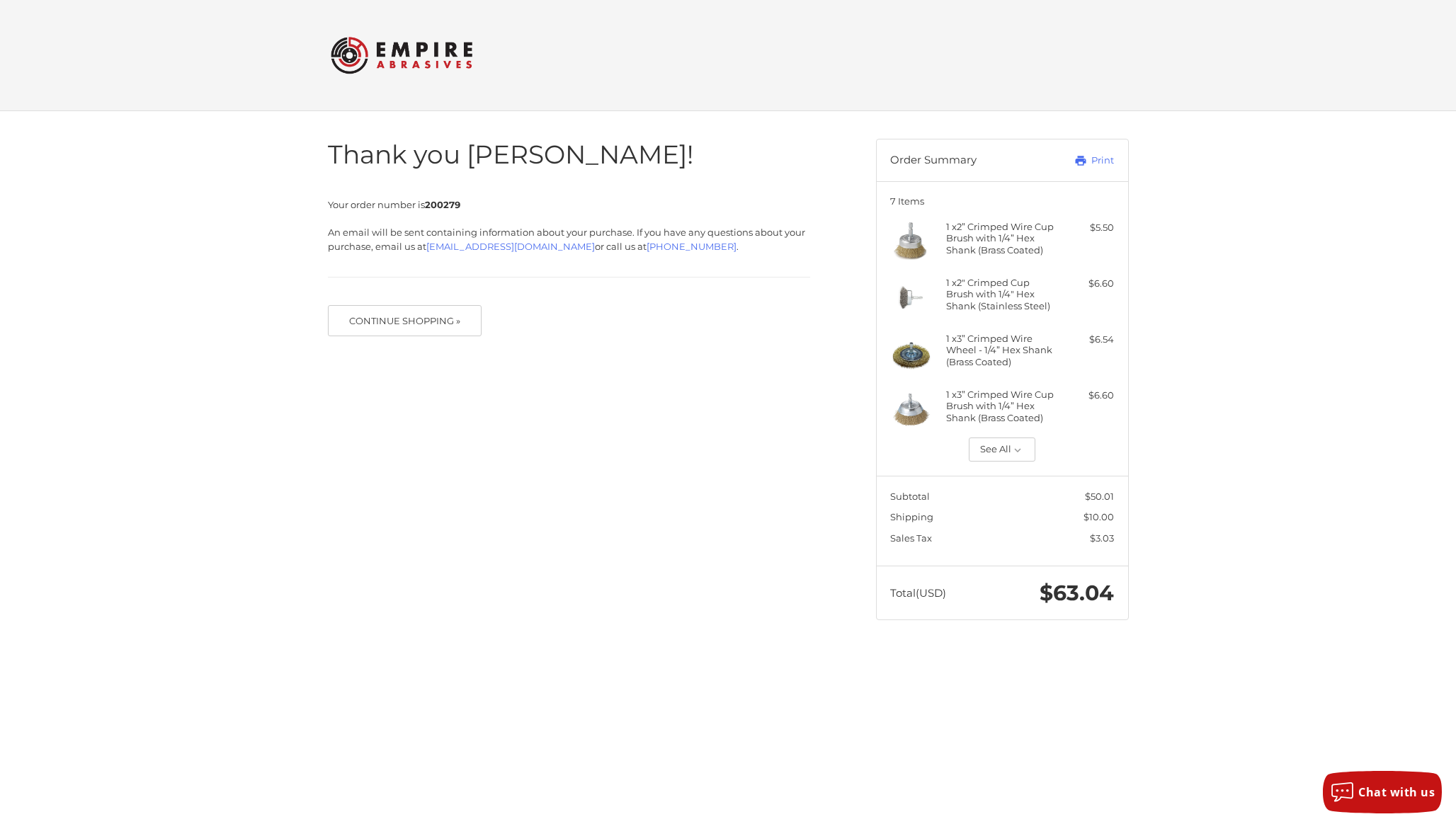
click at [438, 59] on img at bounding box center [401, 55] width 141 height 55
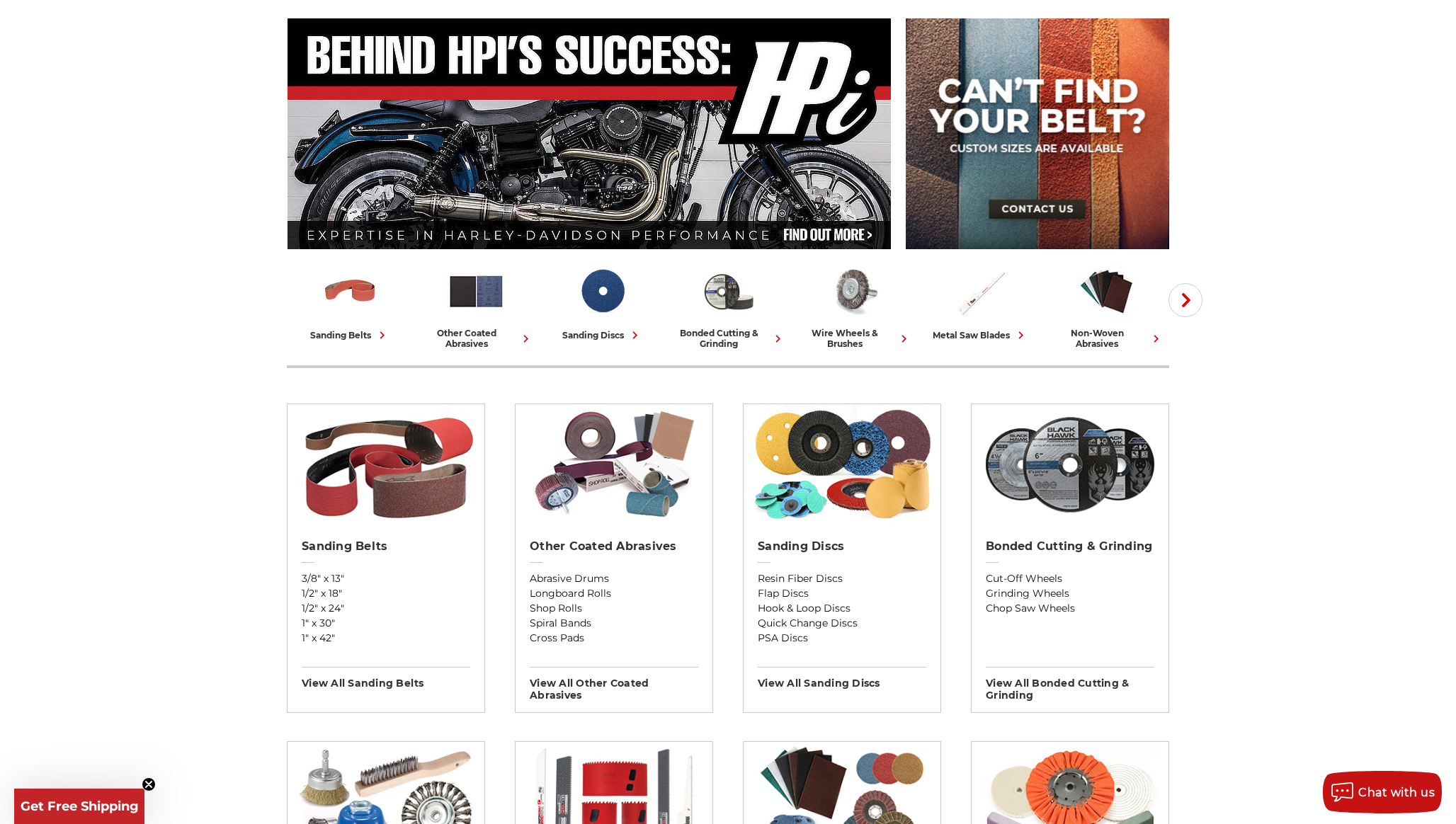
scroll to position [136, 0]
click at [839, 308] on img at bounding box center [854, 292] width 59 height 59
